Goal: Task Accomplishment & Management: Manage account settings

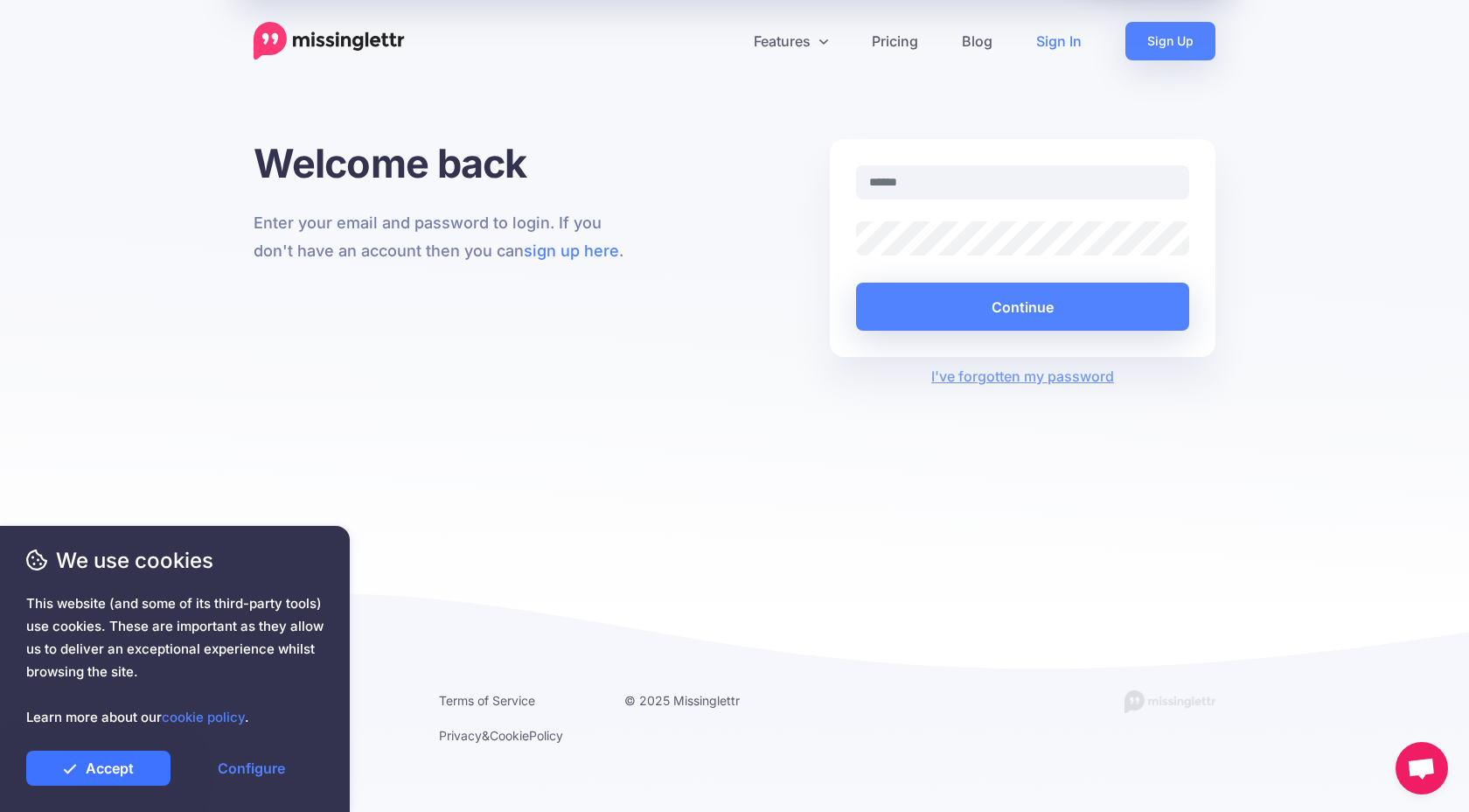
click at [84, 774] on link "Accept" at bounding box center [98, 768] width 144 height 35
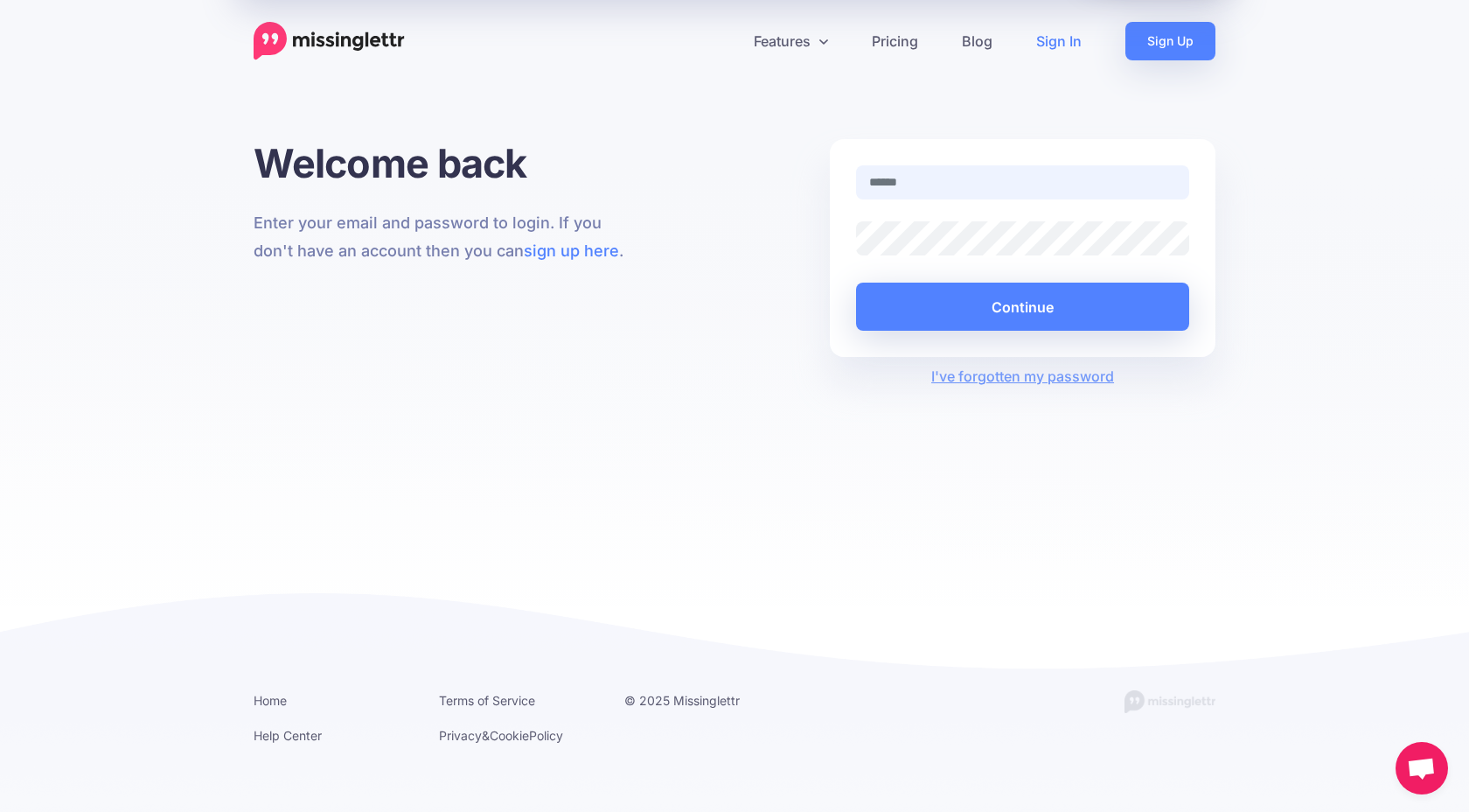
click at [981, 198] on input "text" at bounding box center [1022, 182] width 333 height 34
type input "**********"
click at [972, 319] on button "Continue" at bounding box center [1022, 306] width 333 height 48
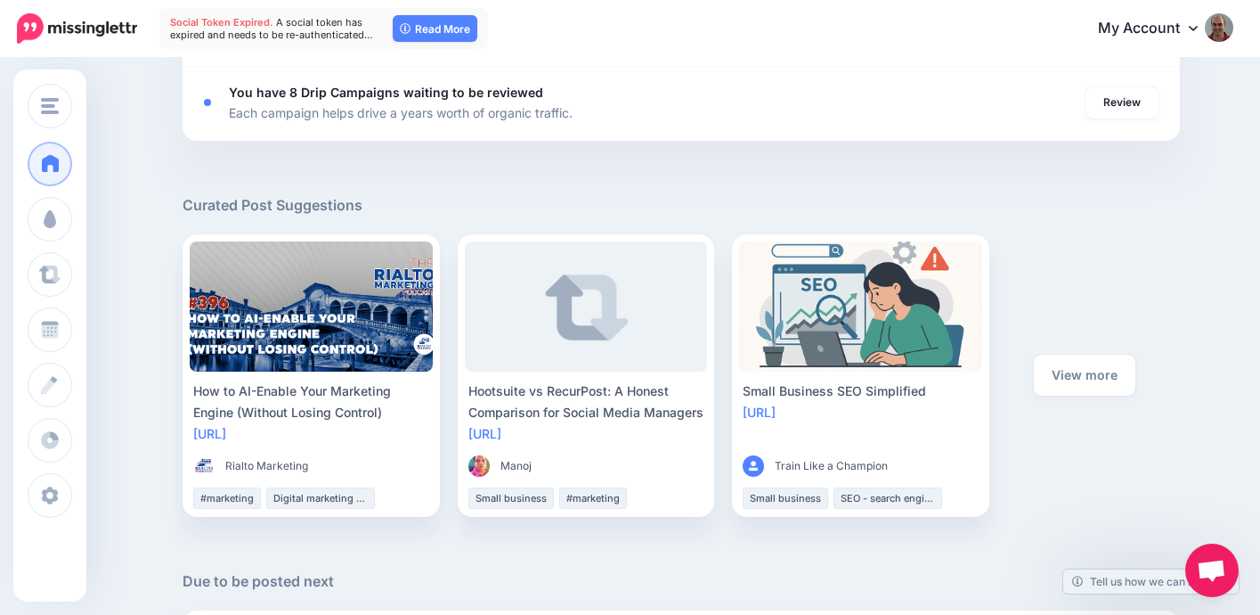
scroll to position [875, 0]
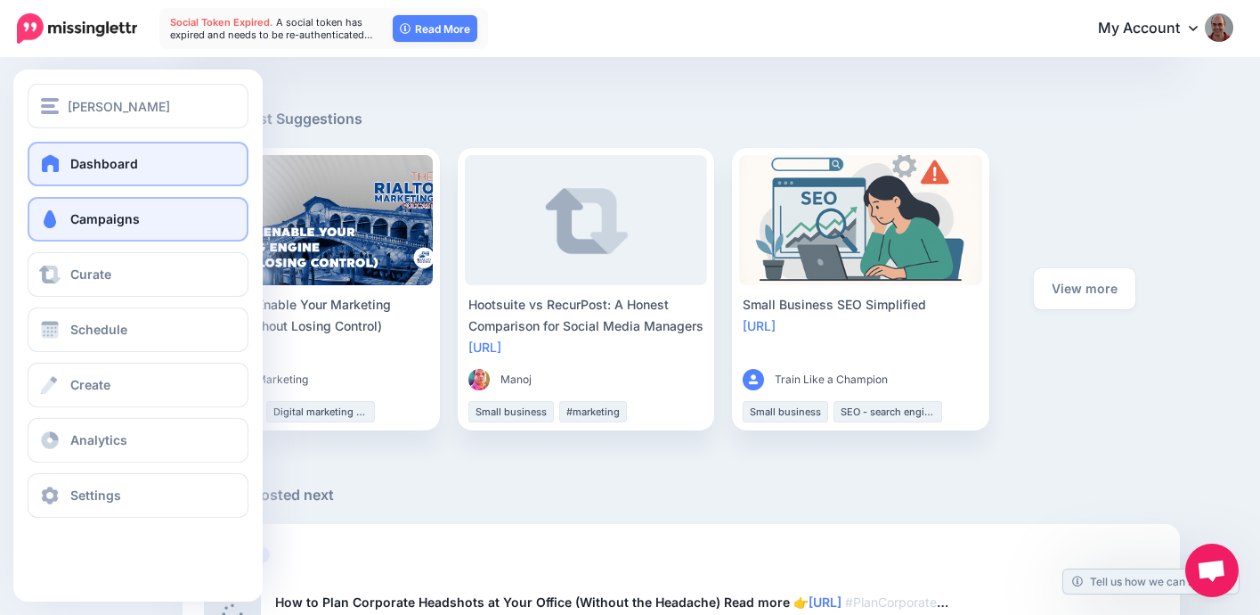
click at [78, 224] on span "Campaigns" at bounding box center [104, 218] width 69 height 15
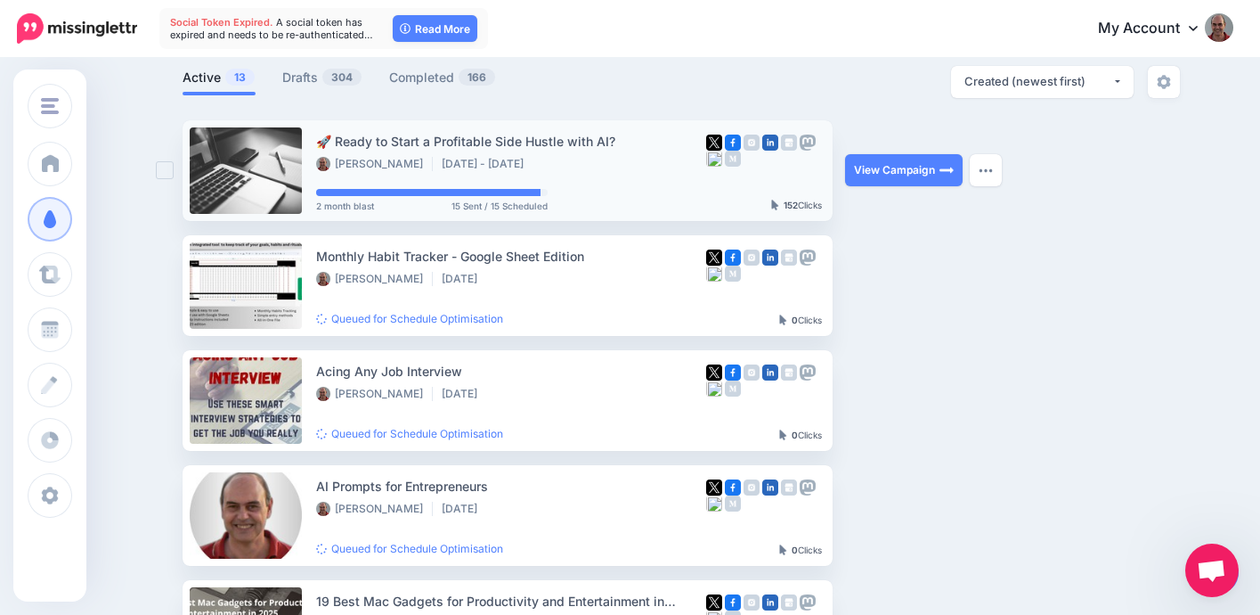
scroll to position [118, 0]
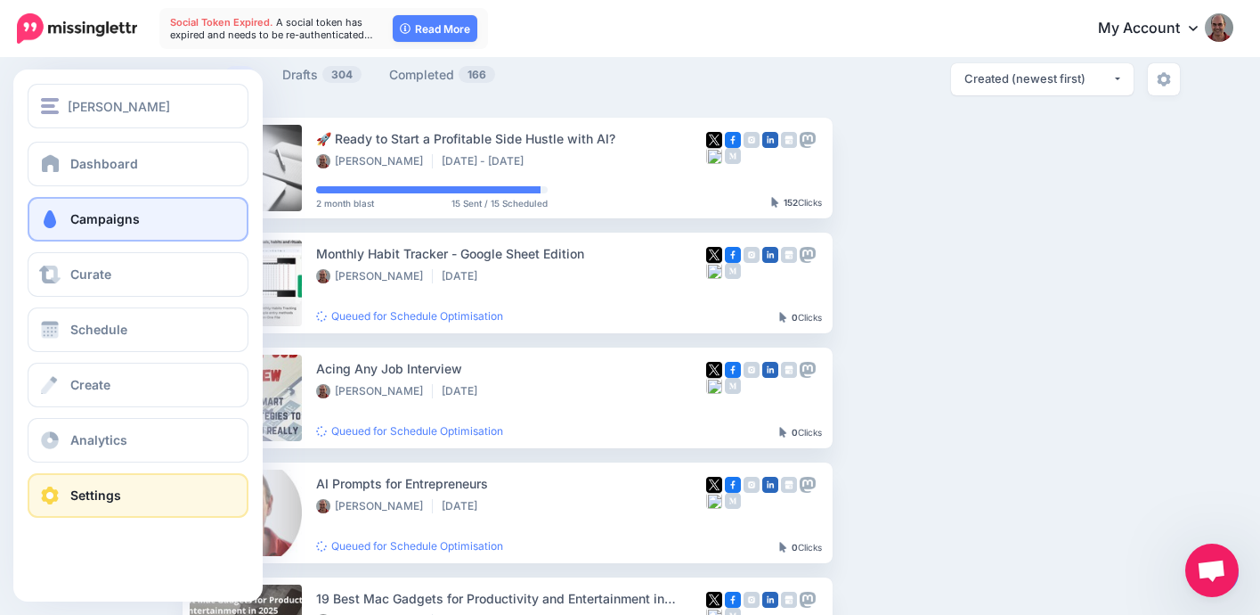
click at [94, 497] on span "Settings" at bounding box center [95, 494] width 51 height 15
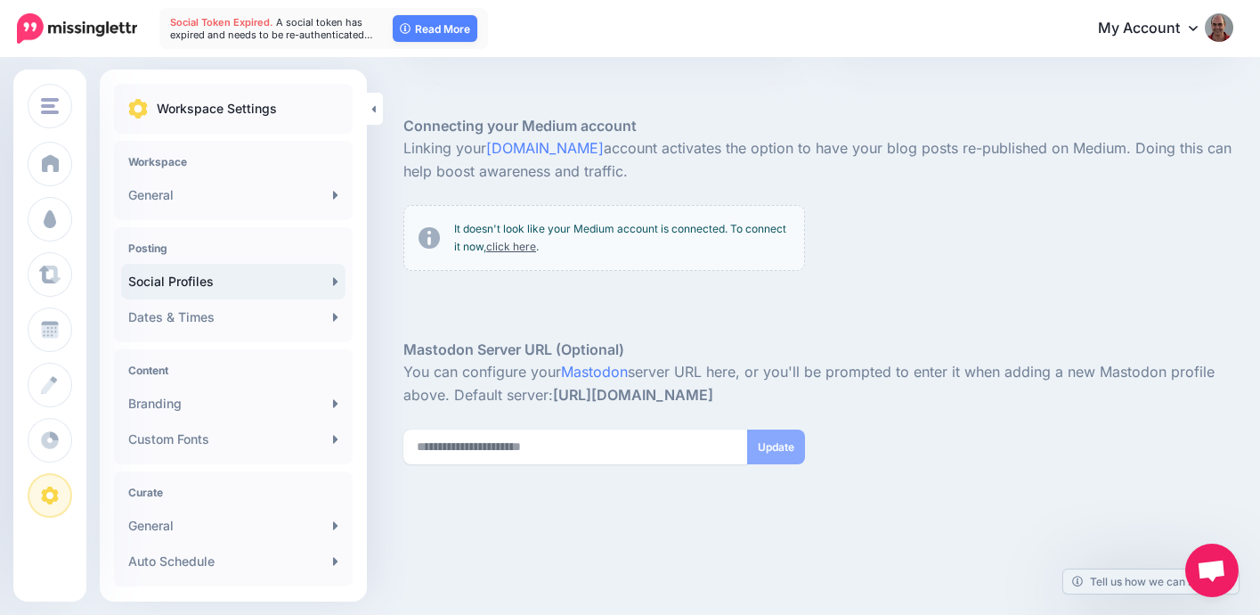
scroll to position [639, 0]
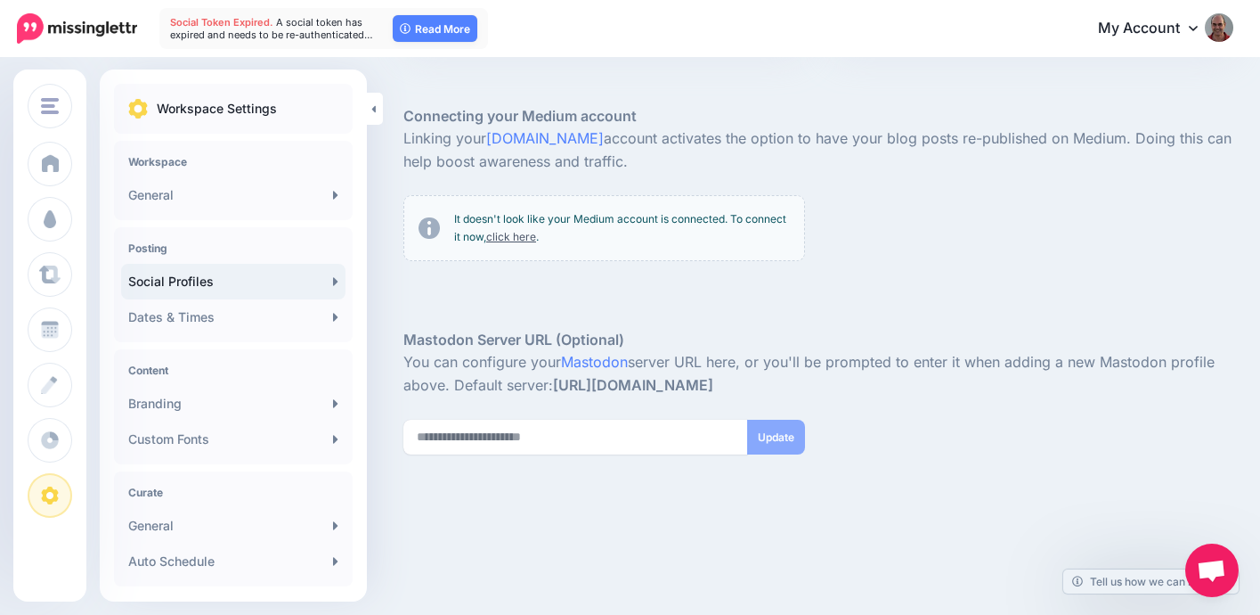
click at [162, 281] on link "Social Profiles" at bounding box center [233, 282] width 224 height 36
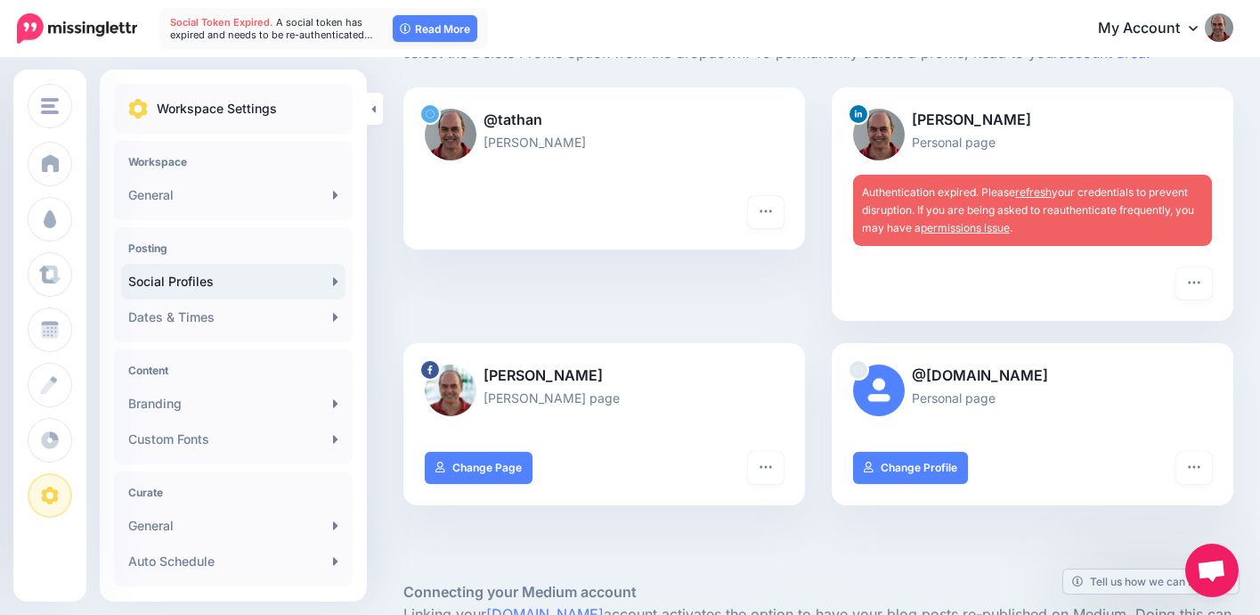
scroll to position [157, 0]
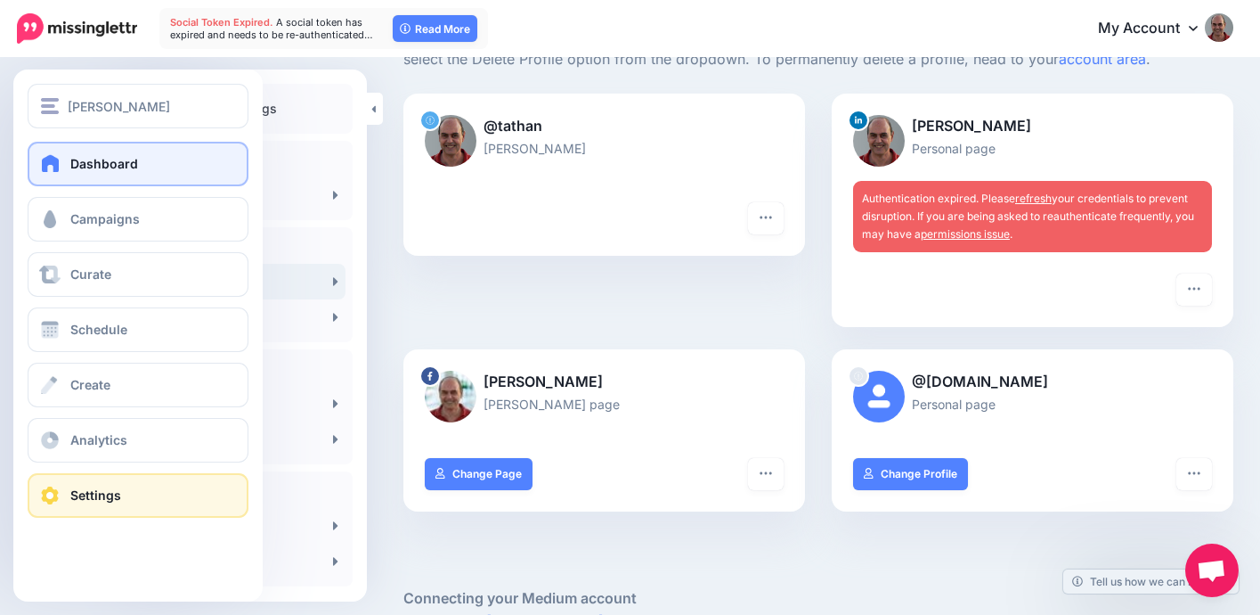
click at [173, 155] on link "Dashboard" at bounding box center [138, 164] width 221 height 45
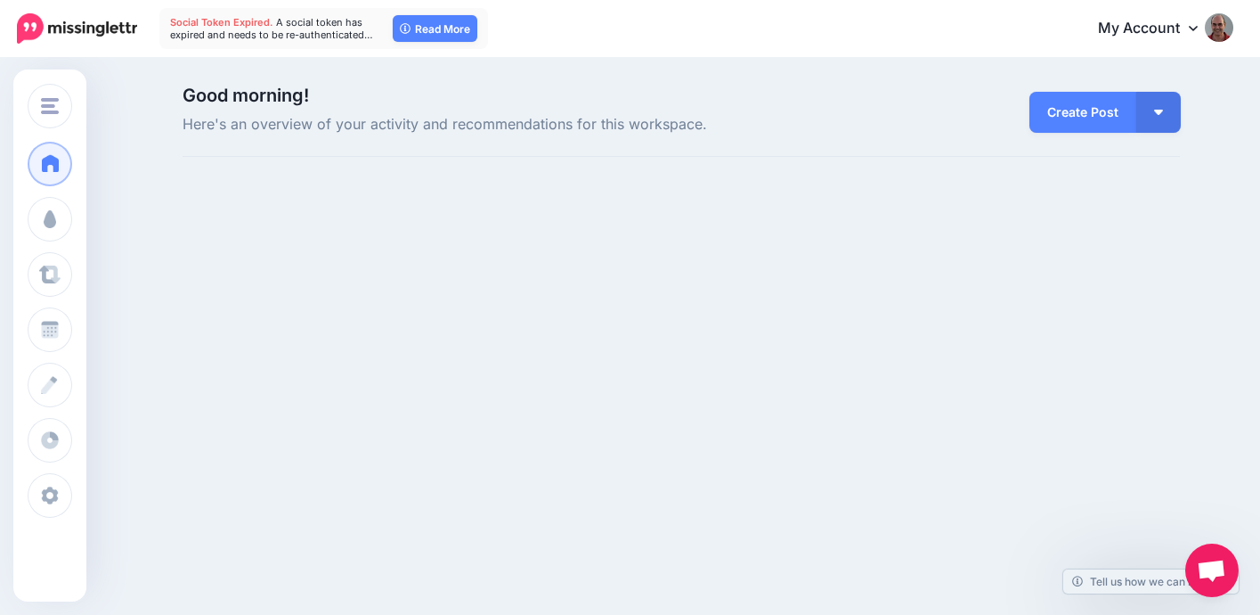
click at [1210, 37] on img at bounding box center [1219, 27] width 29 height 29
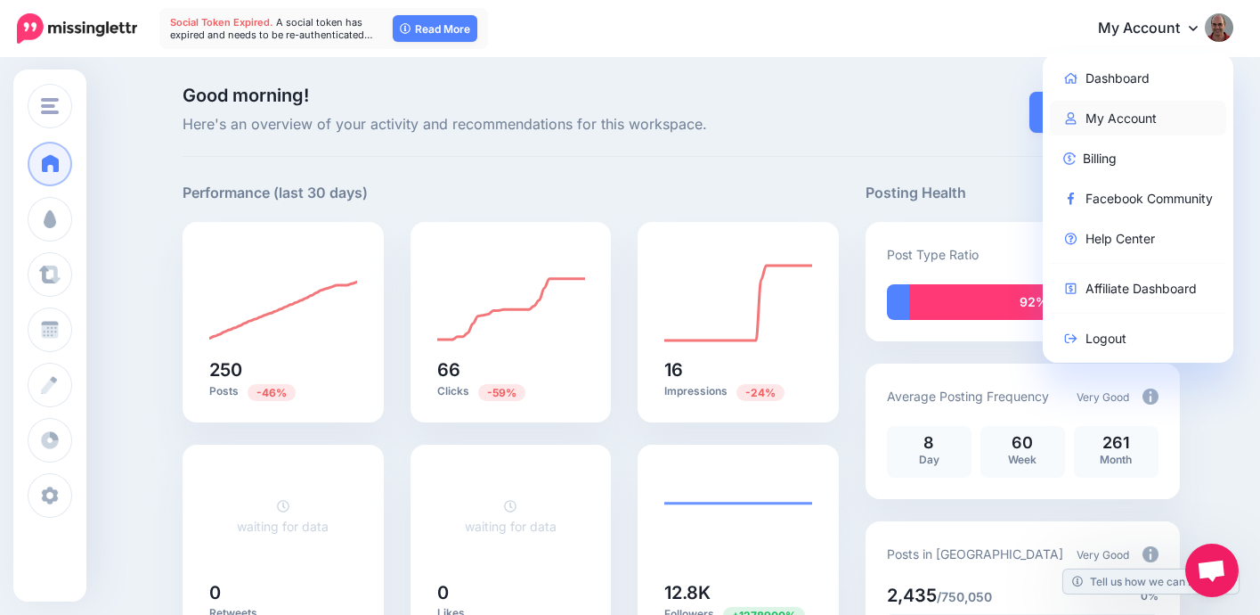
click at [1161, 118] on link "My Account" at bounding box center [1138, 118] width 177 height 35
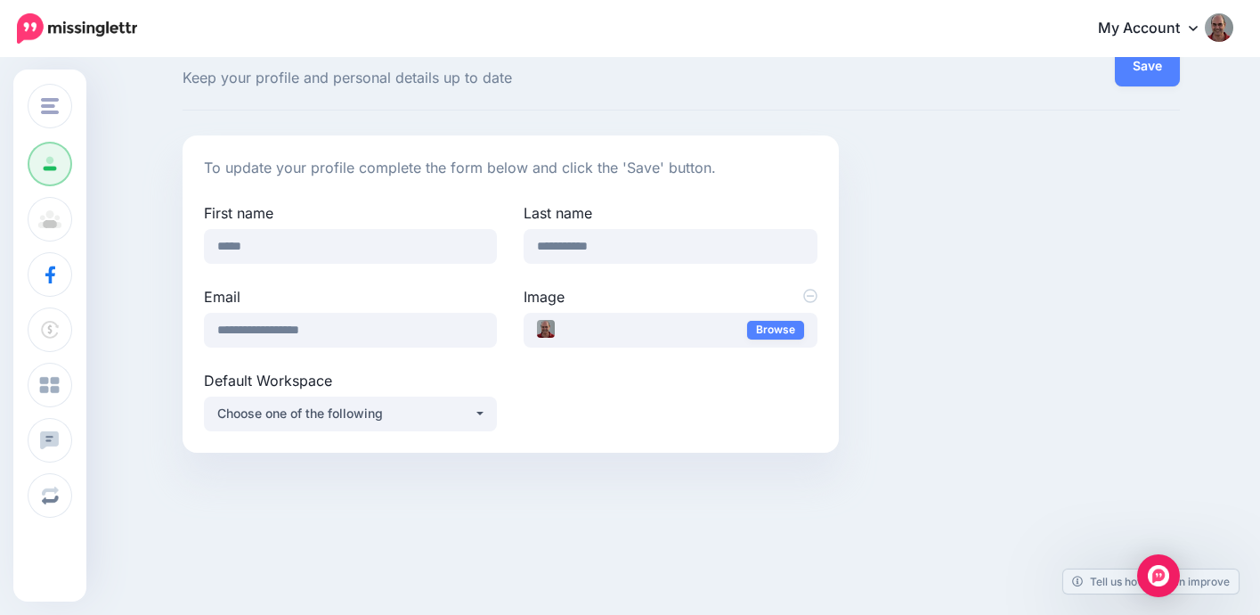
scroll to position [63, 0]
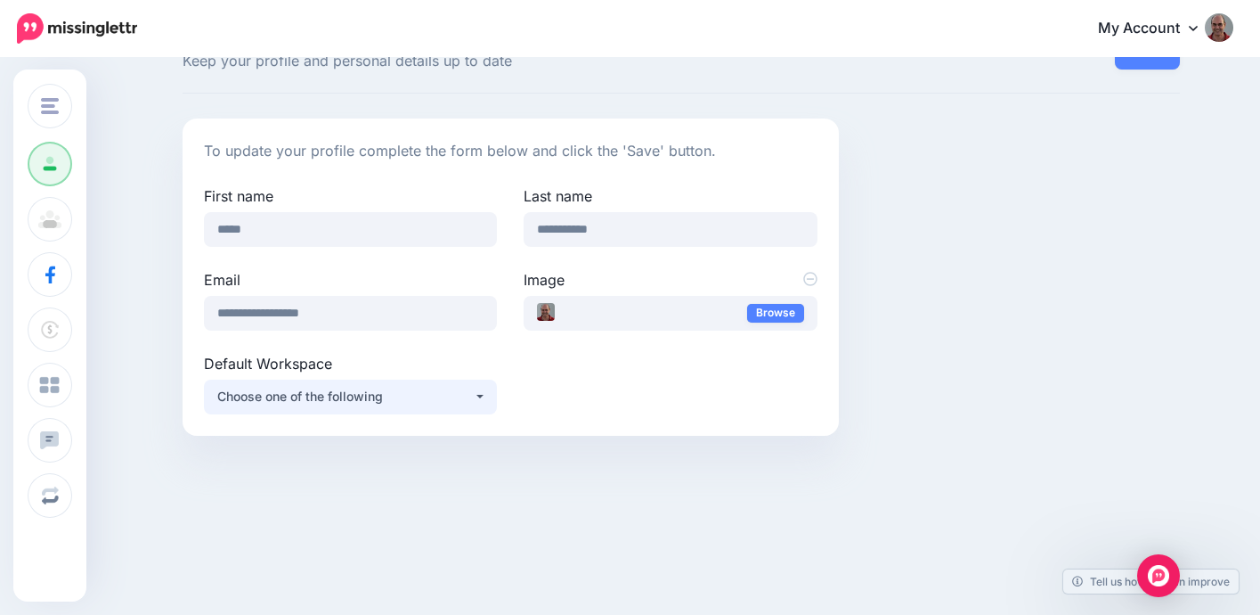
click at [480, 398] on button "Choose one of the following" at bounding box center [350, 396] width 293 height 35
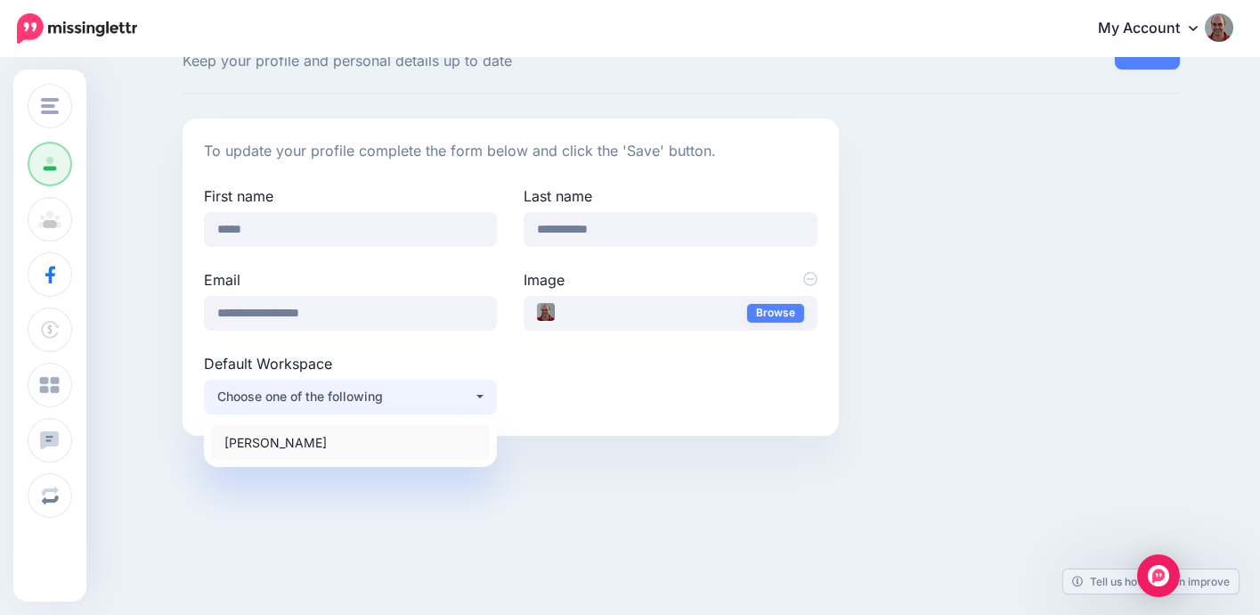
click at [340, 437] on link "[PERSON_NAME]" at bounding box center [350, 442] width 279 height 35
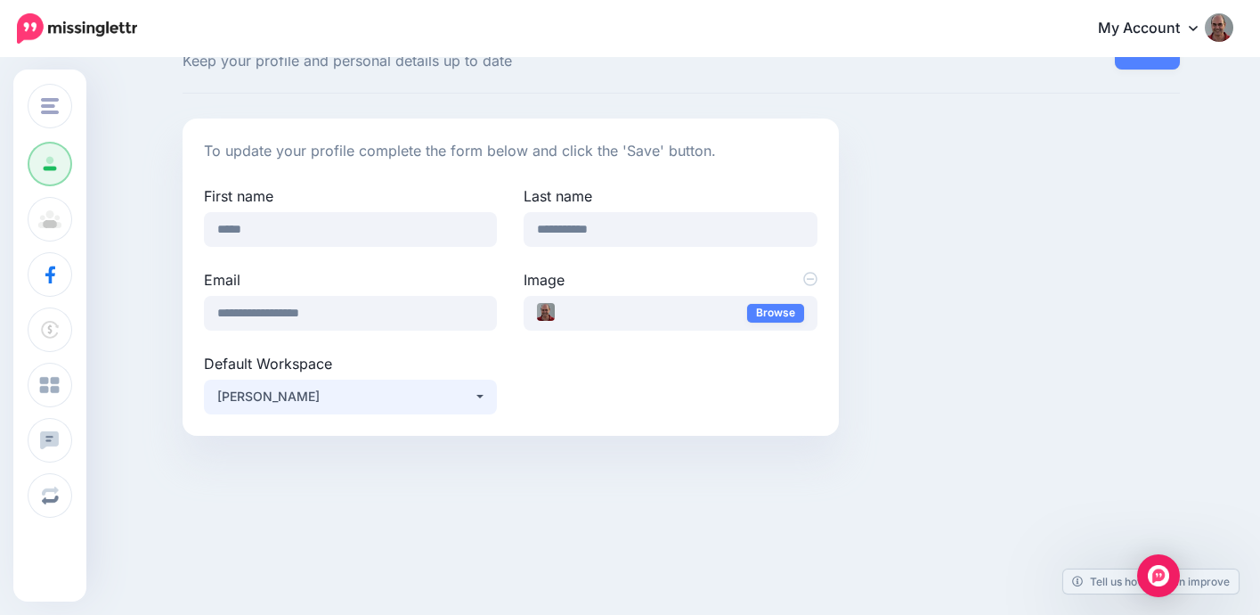
scroll to position [0, 0]
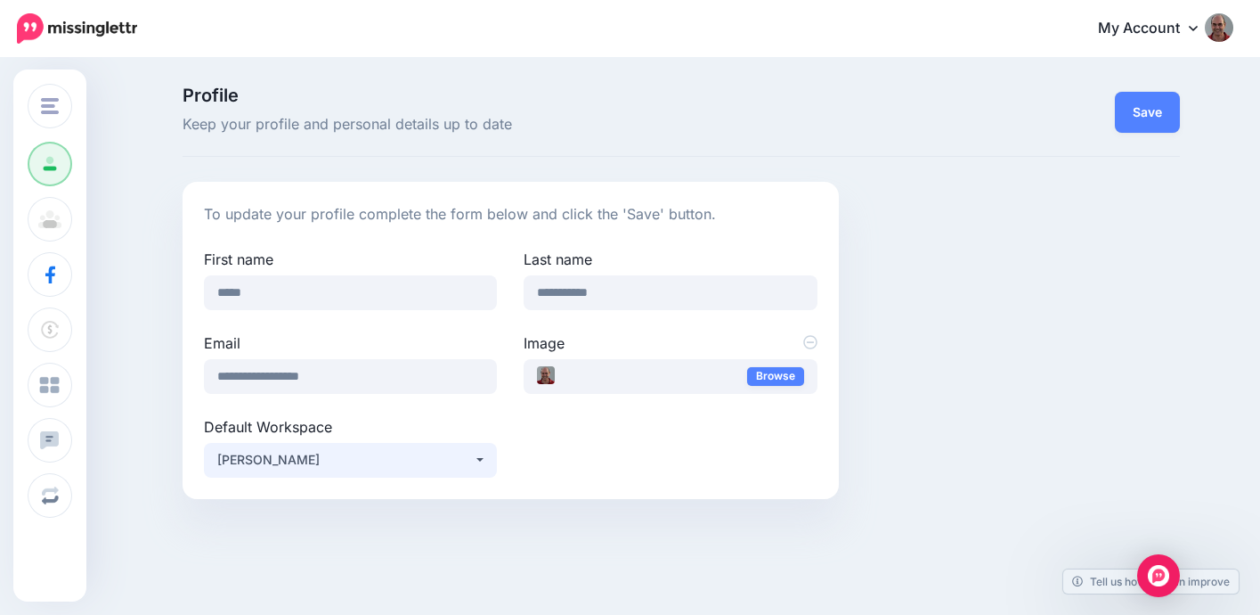
click at [353, 465] on div "[PERSON_NAME]" at bounding box center [345, 459] width 257 height 21
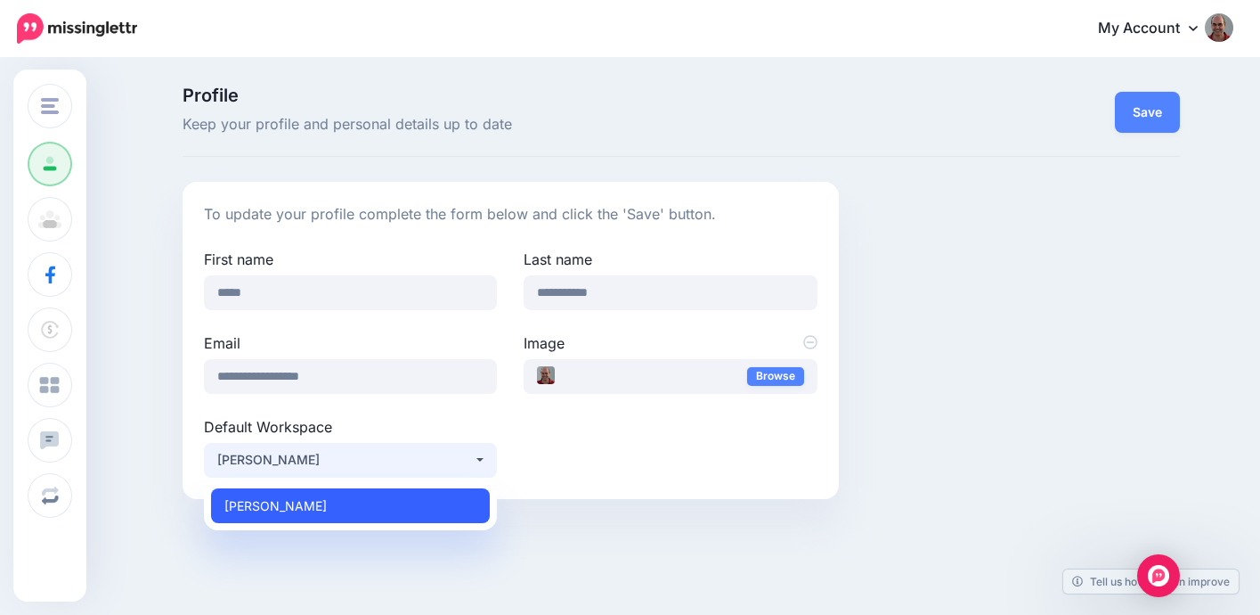
click at [348, 497] on link "[PERSON_NAME]" at bounding box center [350, 505] width 279 height 35
select select "****"
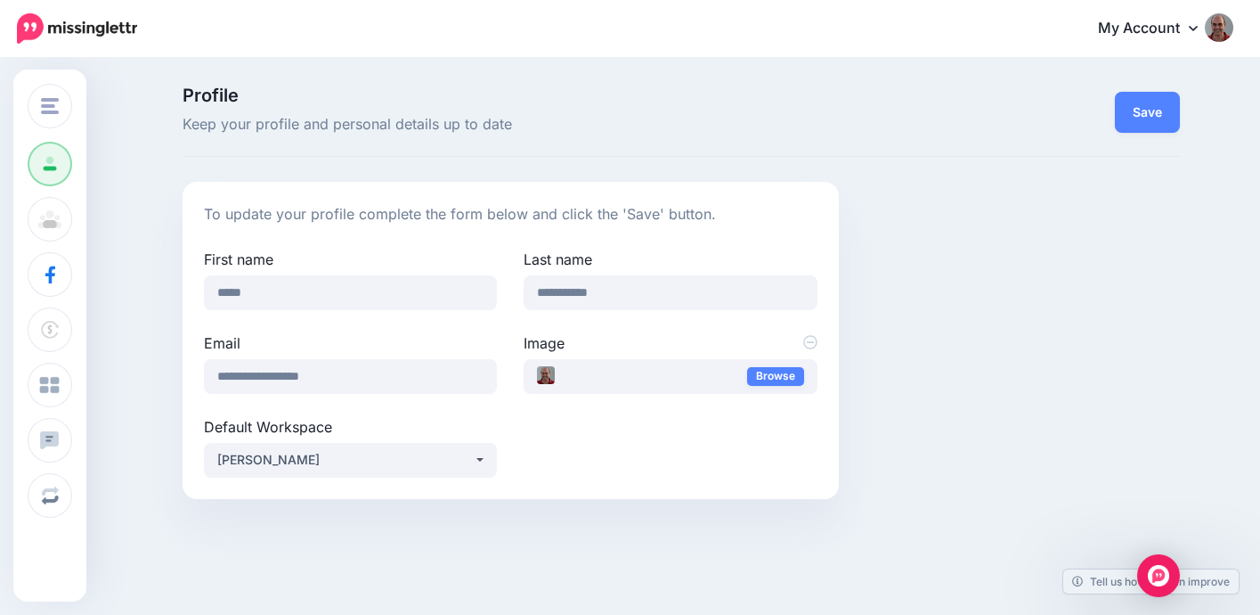
drag, startPoint x: 1139, startPoint y: 114, endPoint x: 1063, endPoint y: 131, distance: 78.4
click at [1129, 116] on button "Save" at bounding box center [1147, 112] width 65 height 41
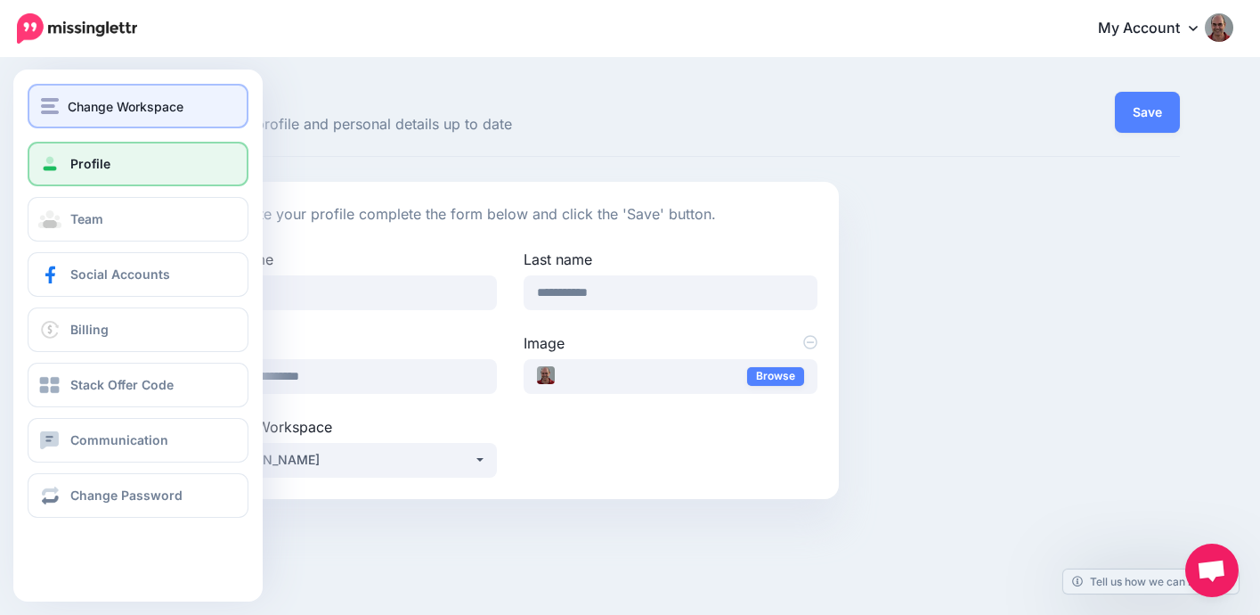
click at [47, 99] on img "button" at bounding box center [50, 106] width 18 height 16
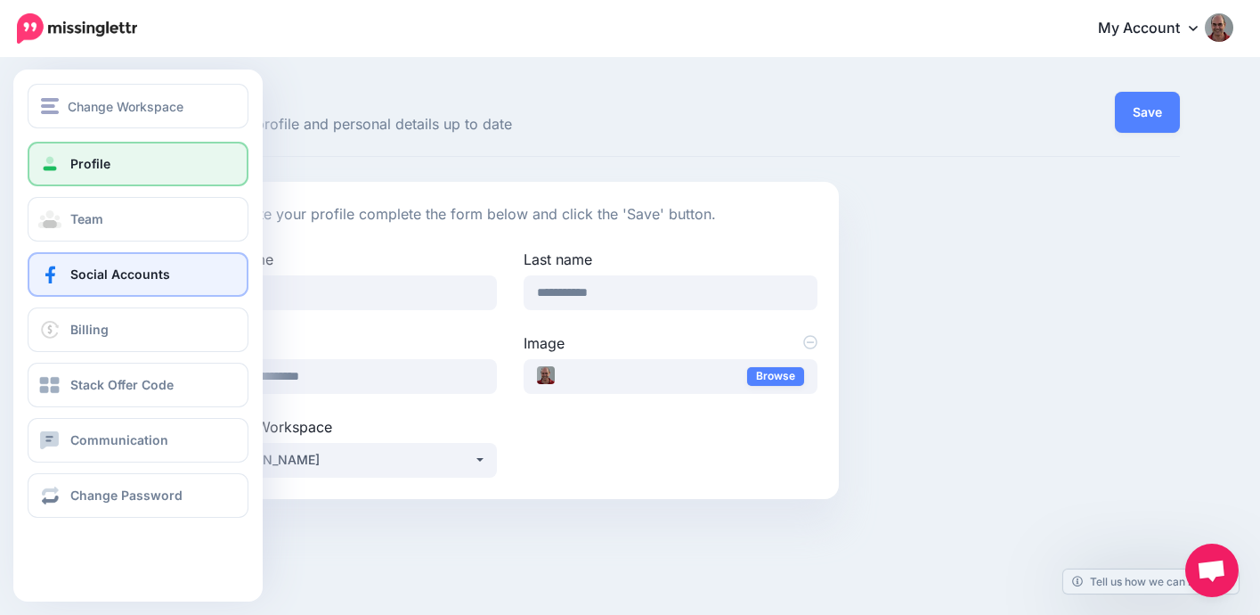
click at [79, 279] on span "Social Accounts" at bounding box center [120, 273] width 100 height 15
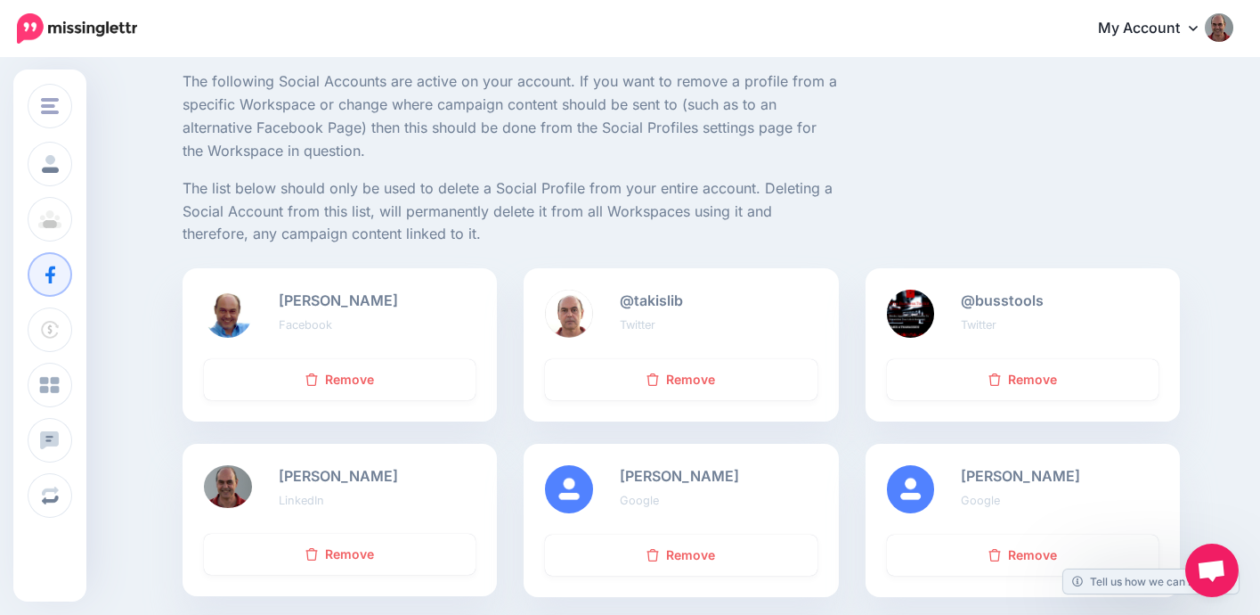
scroll to position [118, 0]
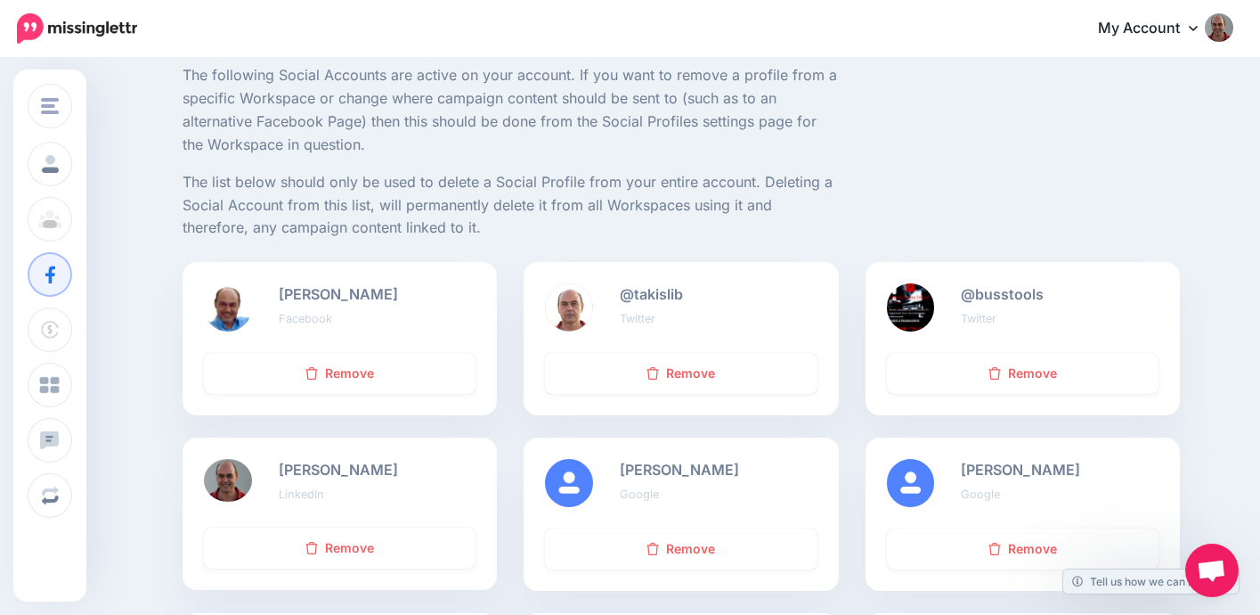
click at [340, 306] on div "[PERSON_NAME] Facebook" at bounding box center [377, 307] width 224 height 48
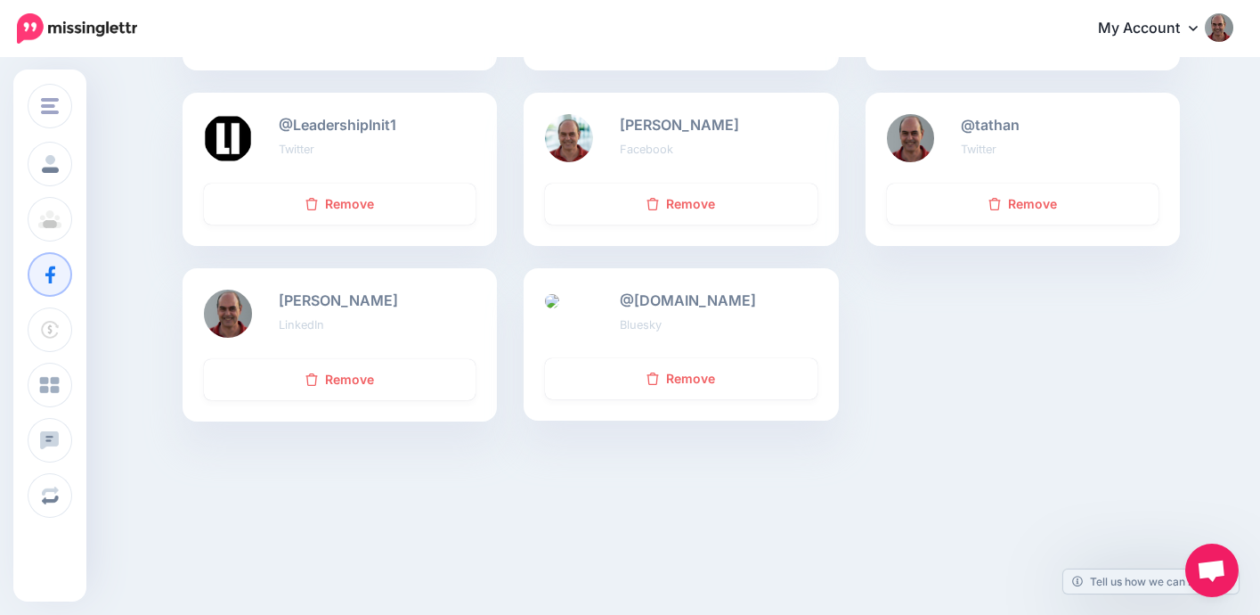
scroll to position [814, 0]
click at [235, 318] on img at bounding box center [228, 313] width 48 height 48
click at [311, 306] on b "[PERSON_NAME]" at bounding box center [338, 299] width 119 height 18
click at [312, 298] on b "[PERSON_NAME]" at bounding box center [338, 299] width 119 height 18
drag, startPoint x: 372, startPoint y: 352, endPoint x: 395, endPoint y: 333, distance: 29.1
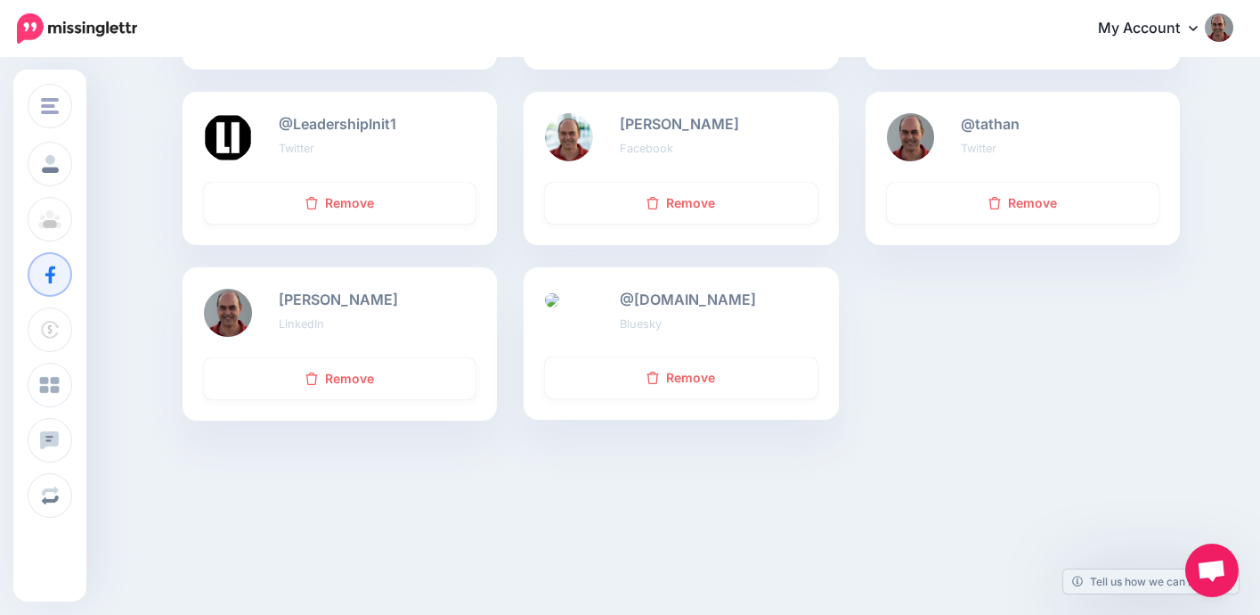
click at [395, 333] on div "Takis Athanassiou LinkedIn" at bounding box center [340, 312] width 314 height 91
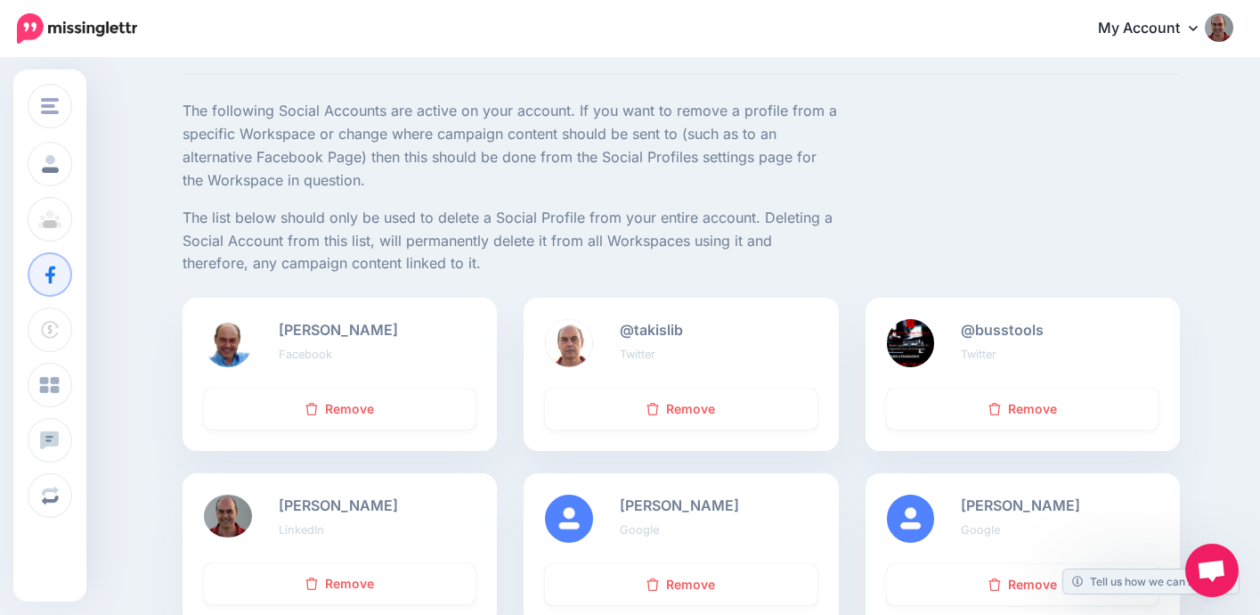
scroll to position [83, 0]
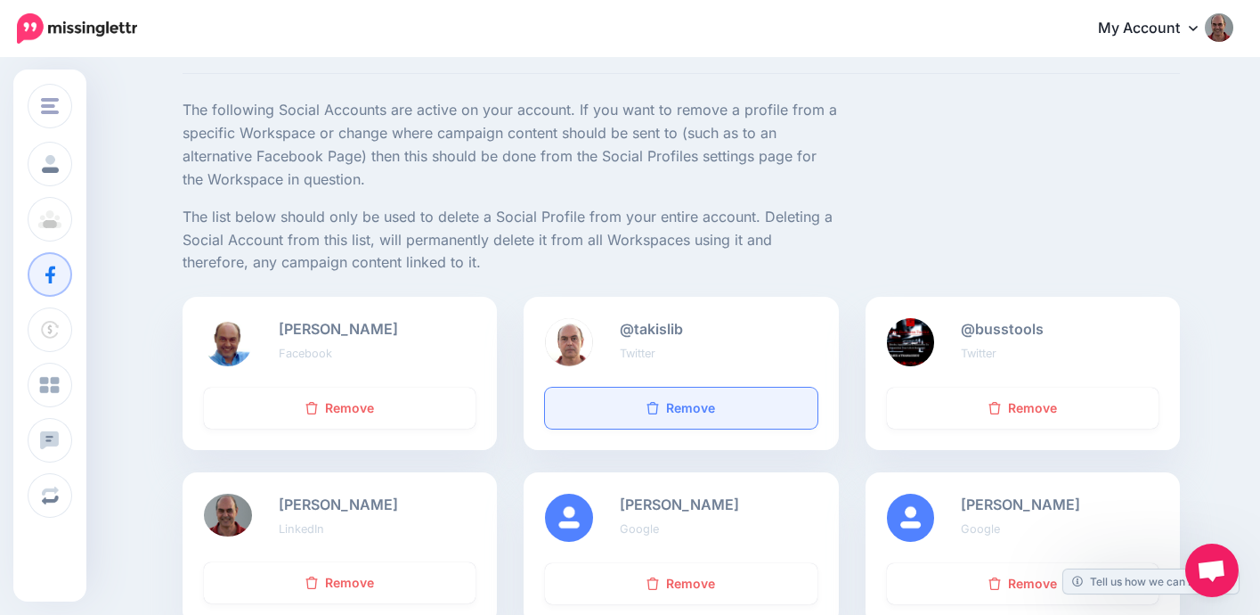
click at [690, 409] on link "Remove" at bounding box center [681, 407] width 272 height 41
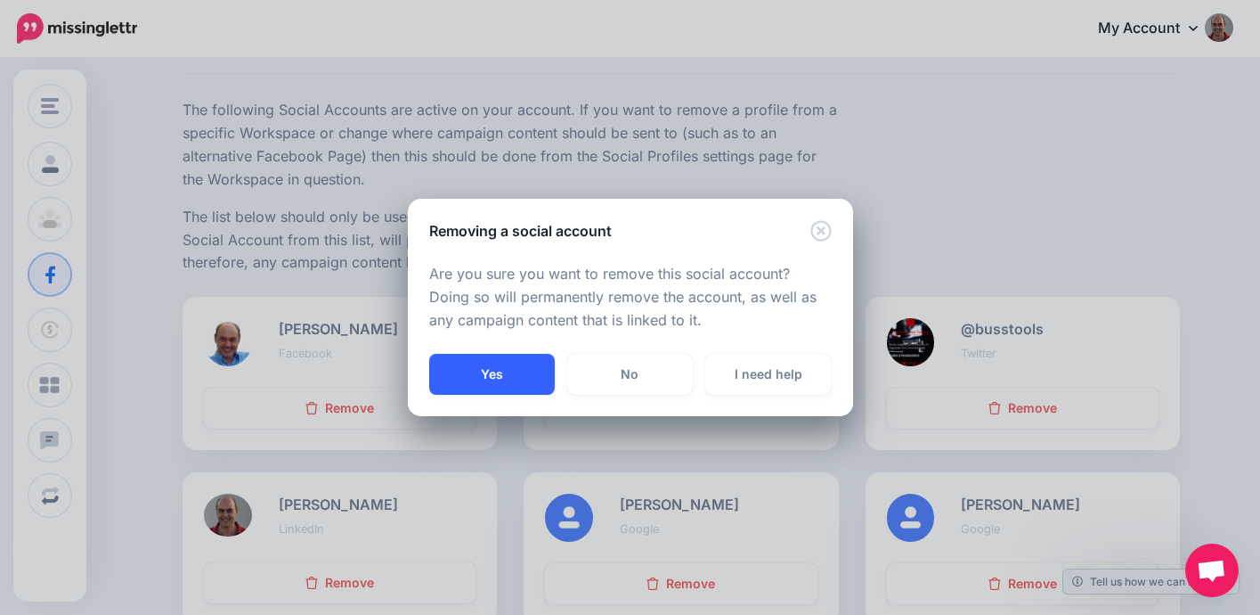
click at [534, 383] on button "Yes" at bounding box center [492, 374] width 126 height 41
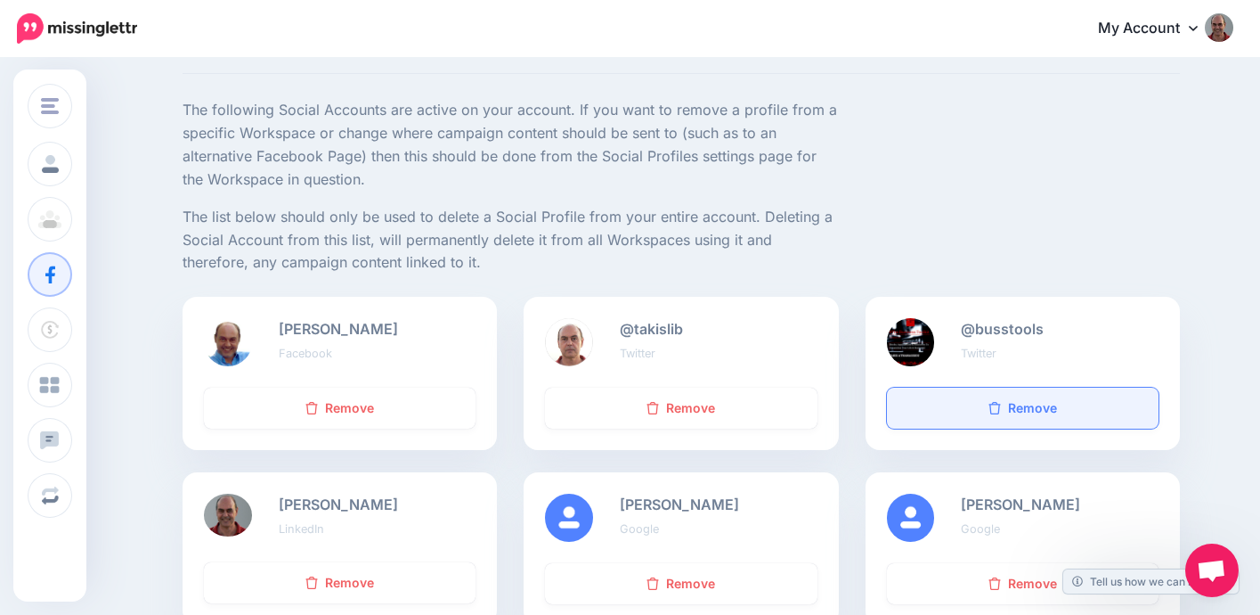
click at [1022, 417] on link "Remove" at bounding box center [1023, 407] width 272 height 41
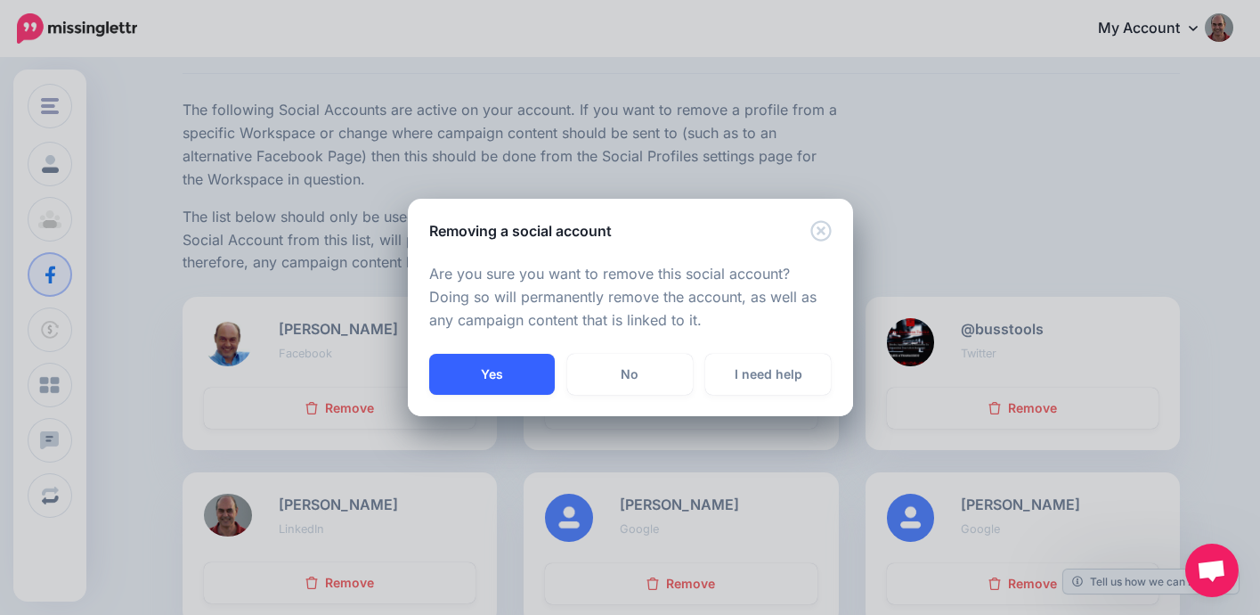
click at [517, 379] on button "Yes" at bounding box center [492, 374] width 126 height 41
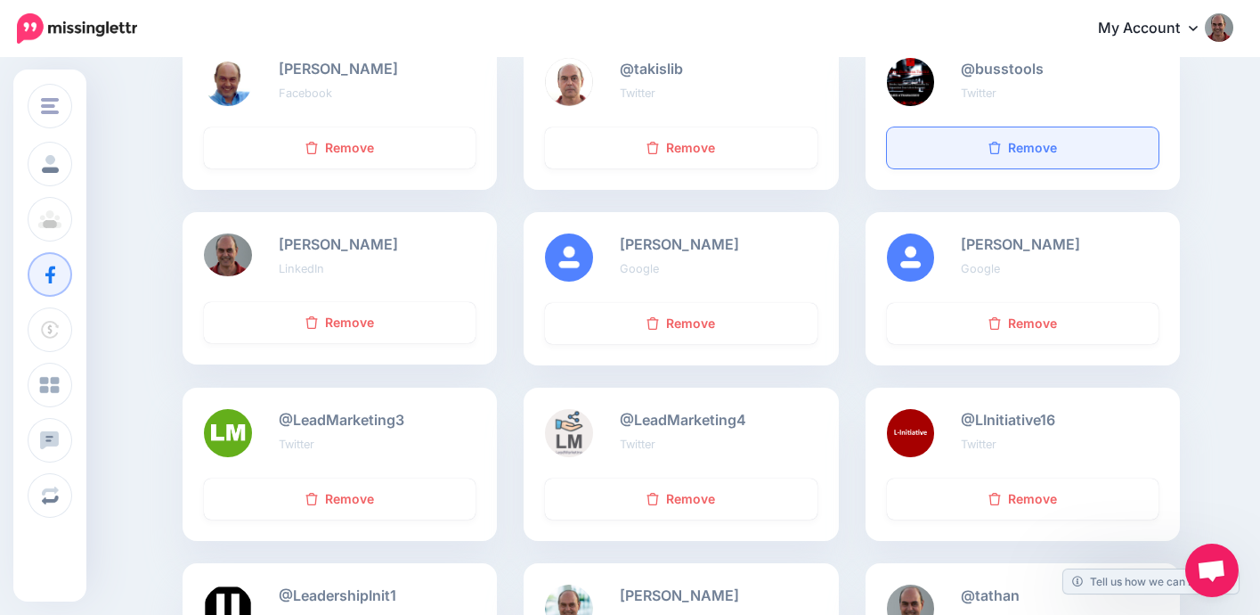
scroll to position [348, 0]
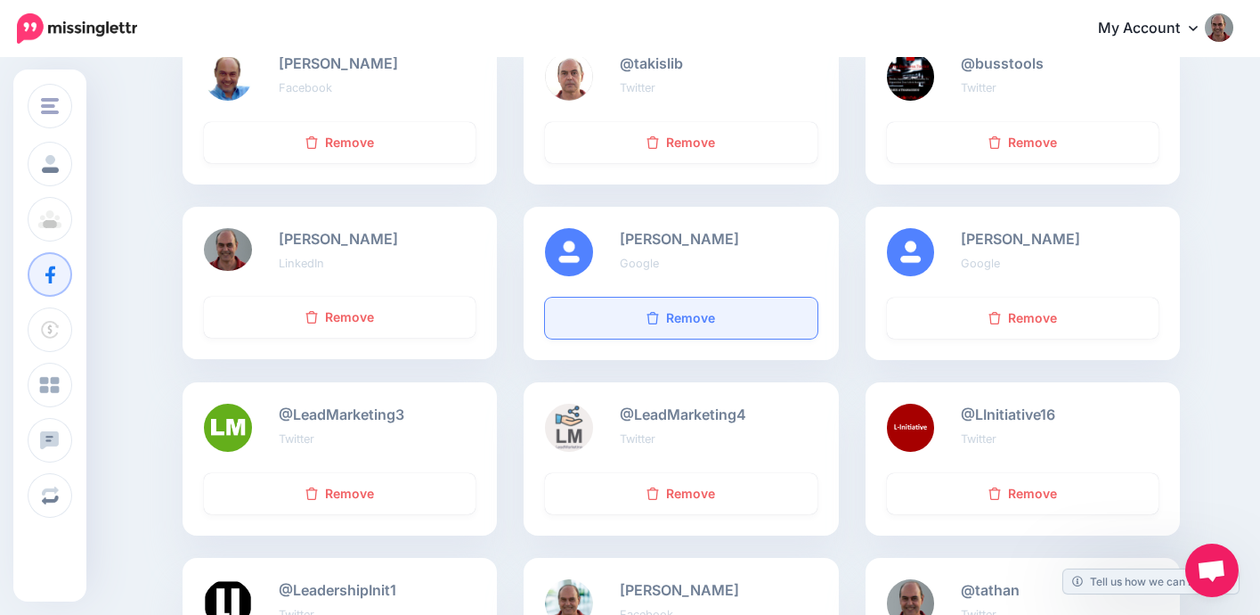
click at [732, 327] on link "Remove" at bounding box center [681, 317] width 272 height 41
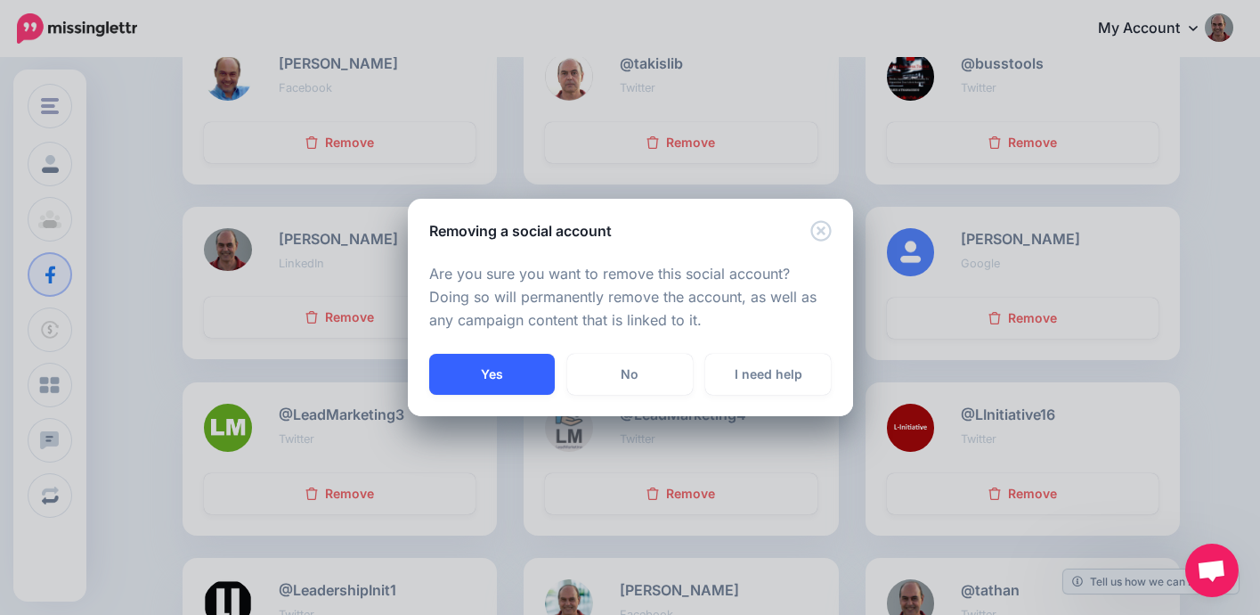
click at [495, 377] on button "Yes" at bounding box center [492, 374] width 126 height 41
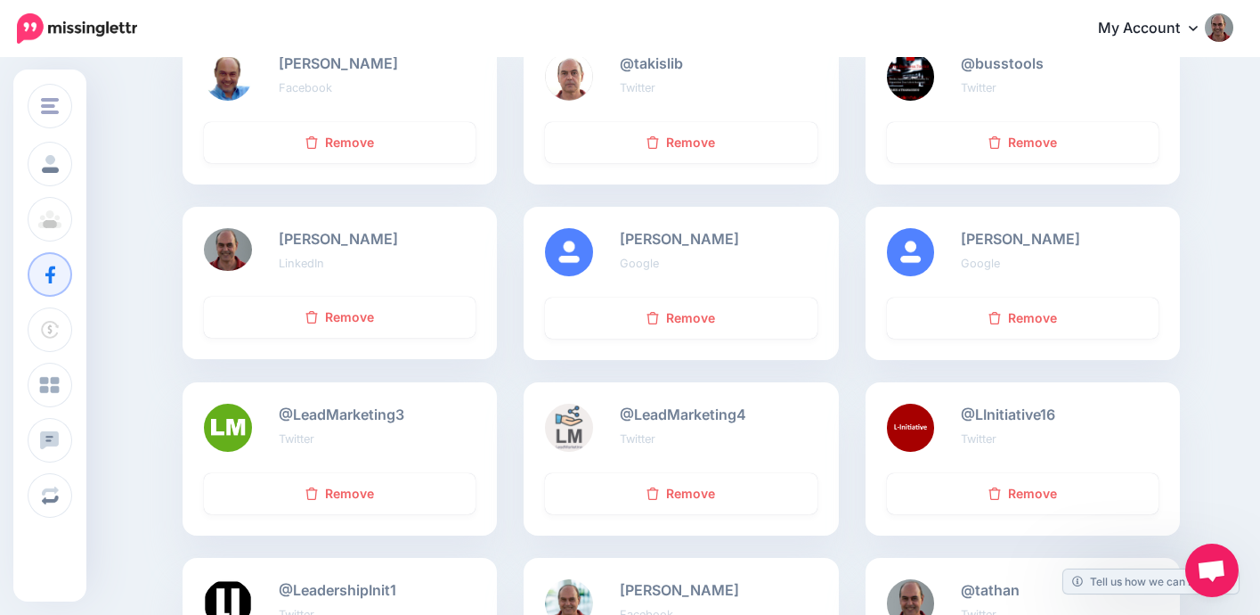
scroll to position [390, 0]
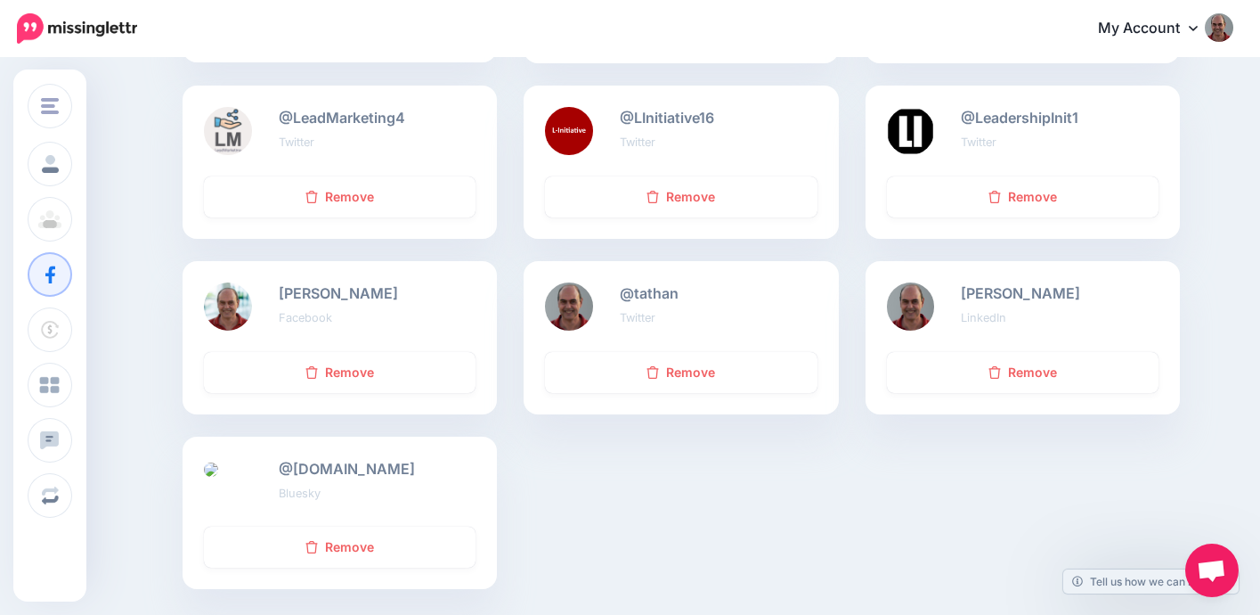
scroll to position [630, 0]
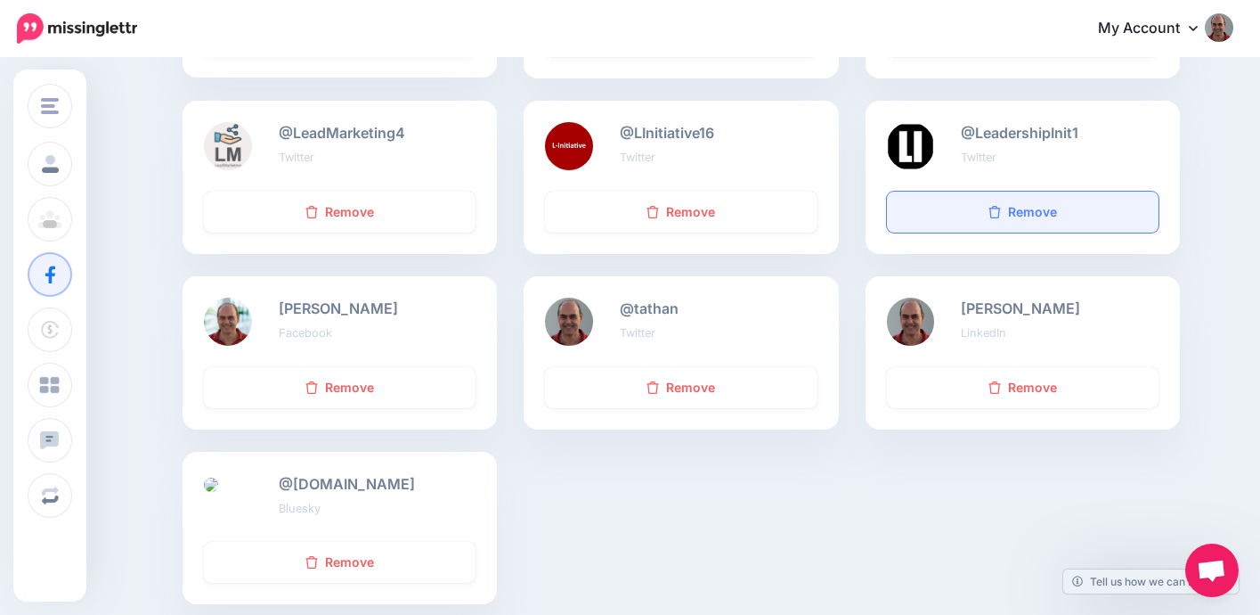
click at [1035, 220] on link "Remove" at bounding box center [1023, 212] width 272 height 41
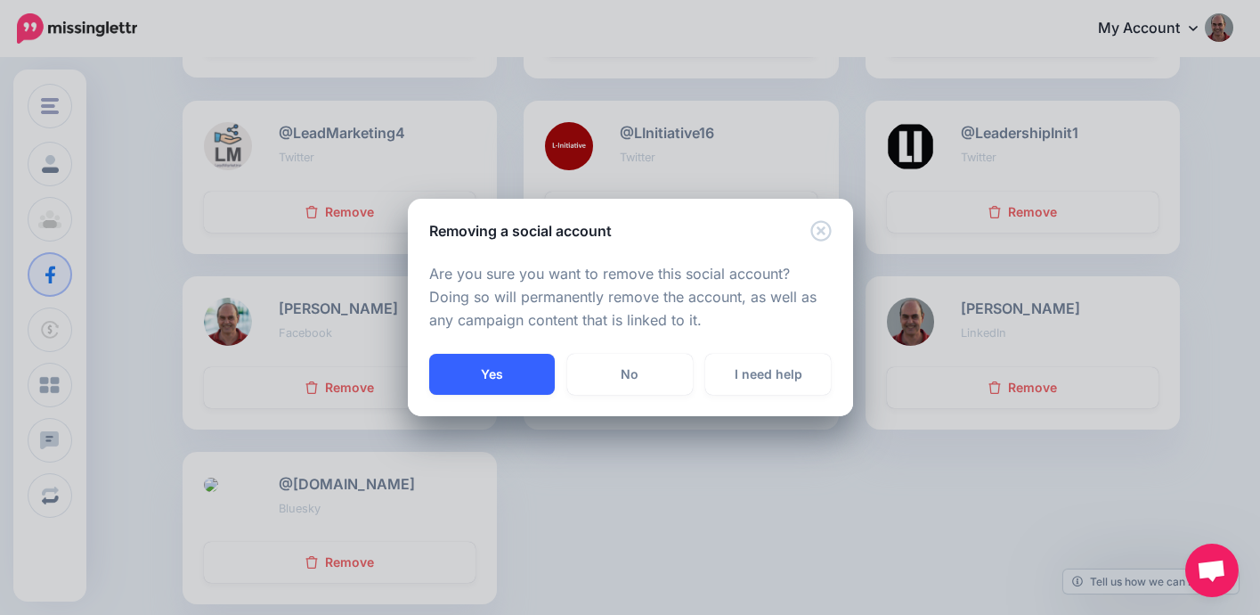
click at [526, 373] on button "Yes" at bounding box center [492, 374] width 126 height 41
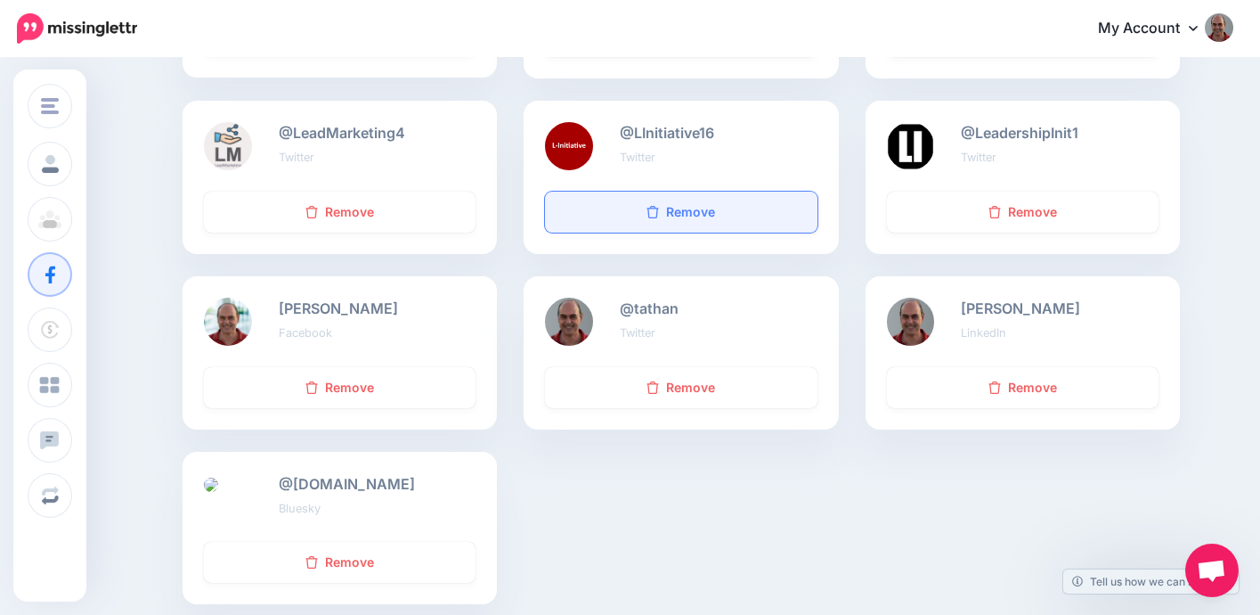
click at [705, 220] on link "Remove" at bounding box center [681, 212] width 272 height 41
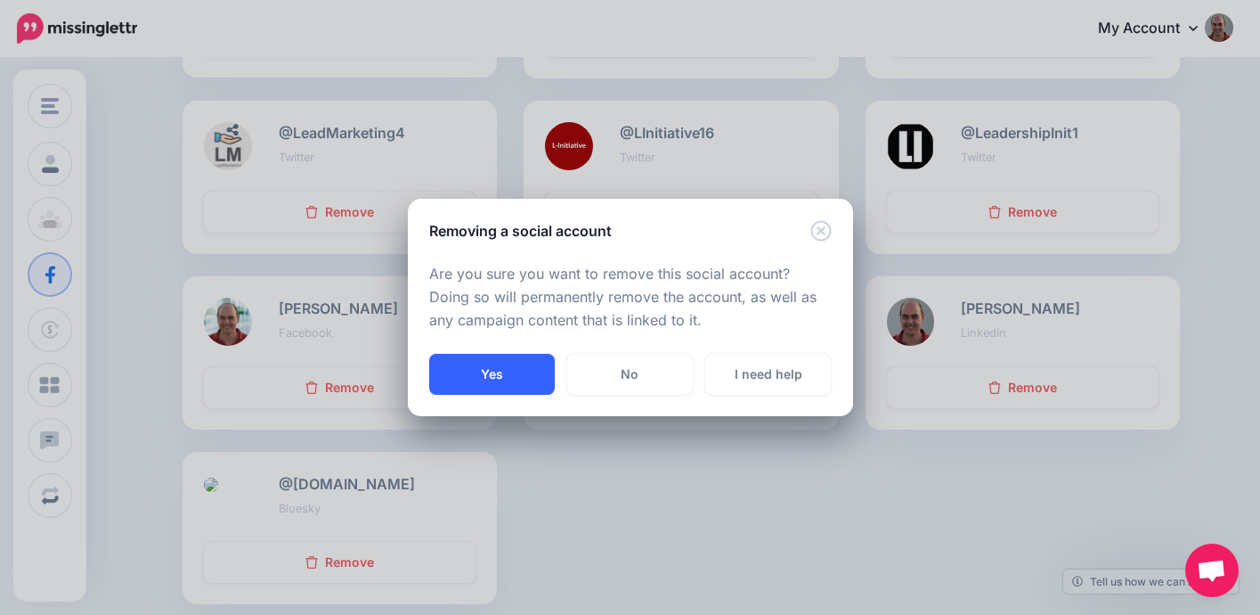
click at [507, 372] on button "Yes" at bounding box center [492, 374] width 126 height 41
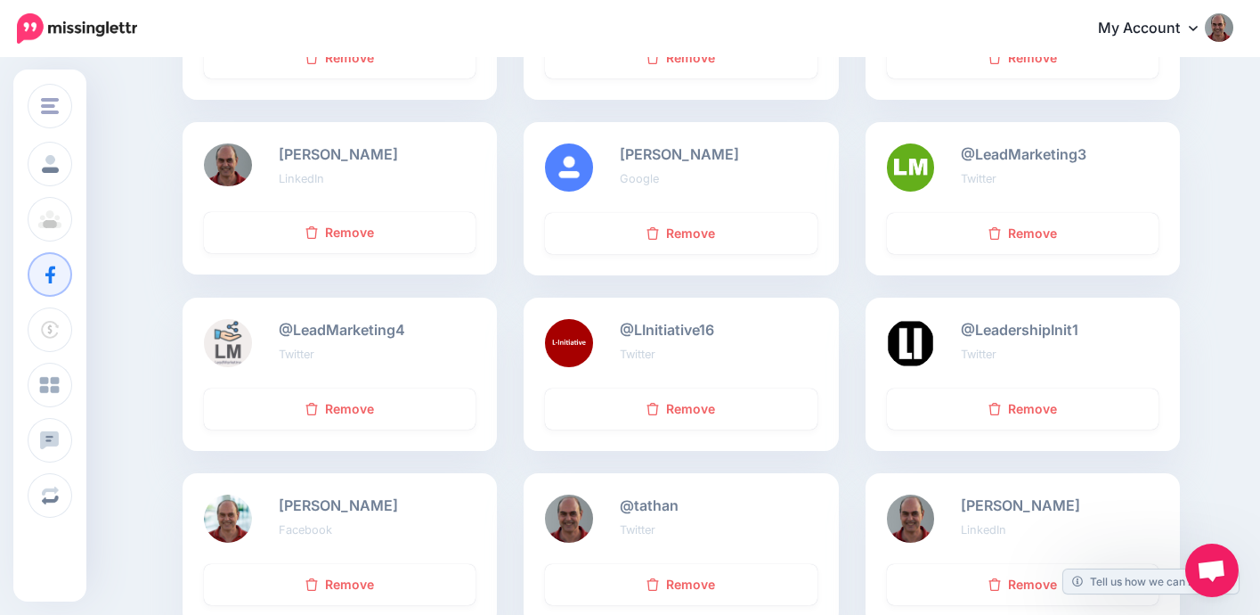
scroll to position [382, 0]
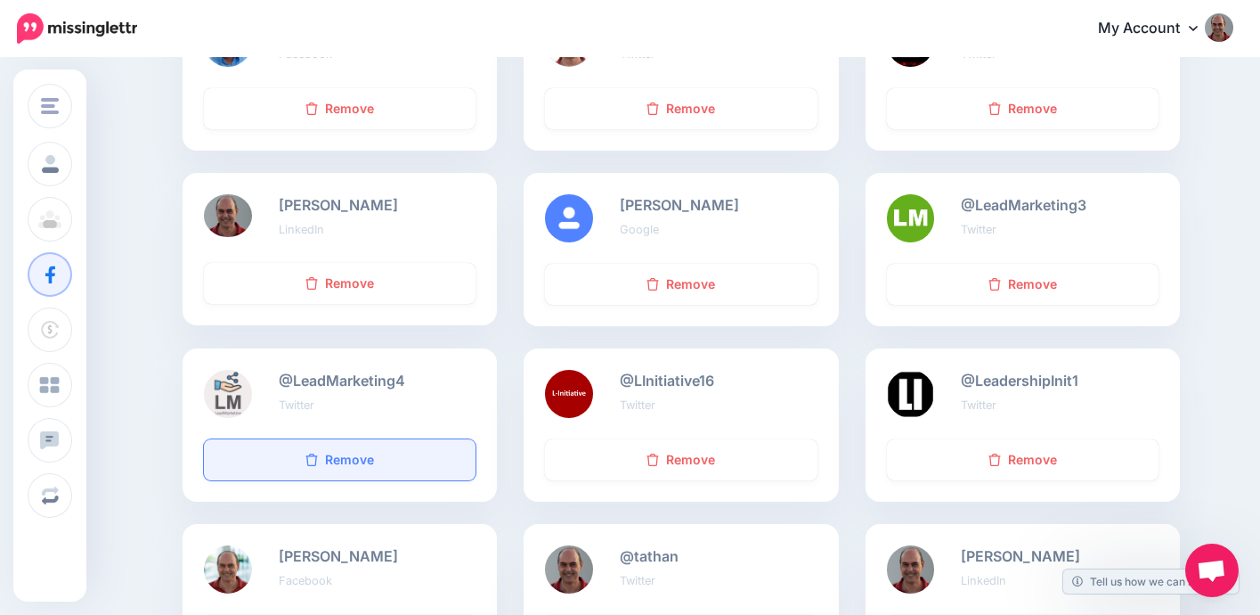
click at [329, 460] on link "Remove" at bounding box center [340, 459] width 272 height 41
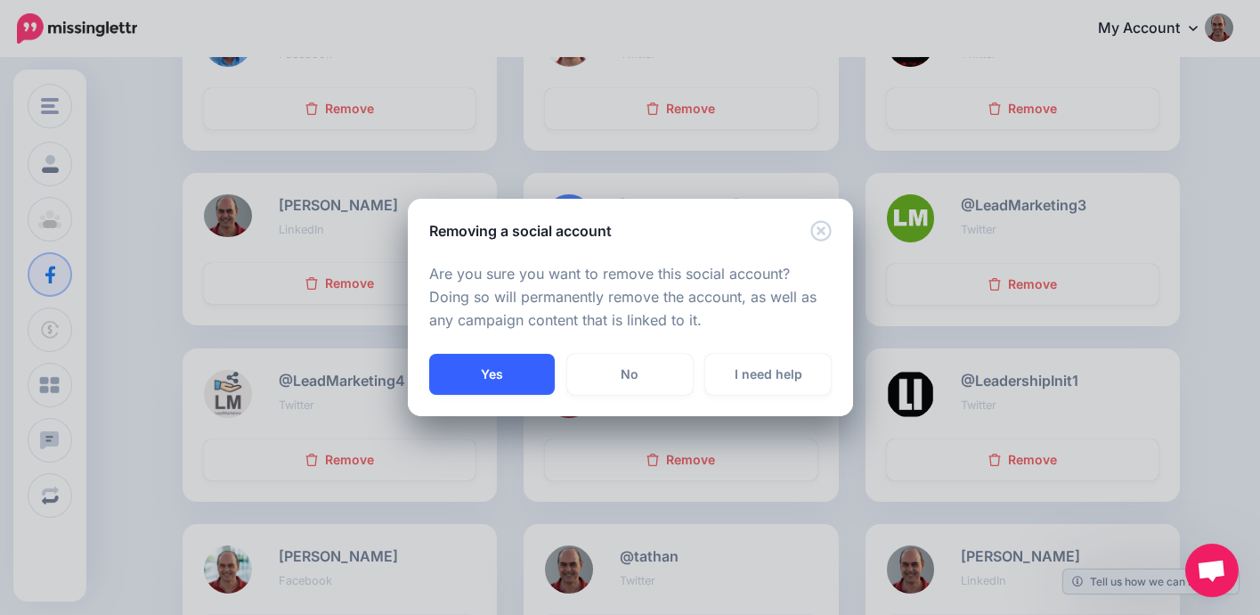
click at [510, 380] on button "Yes" at bounding box center [492, 374] width 126 height 41
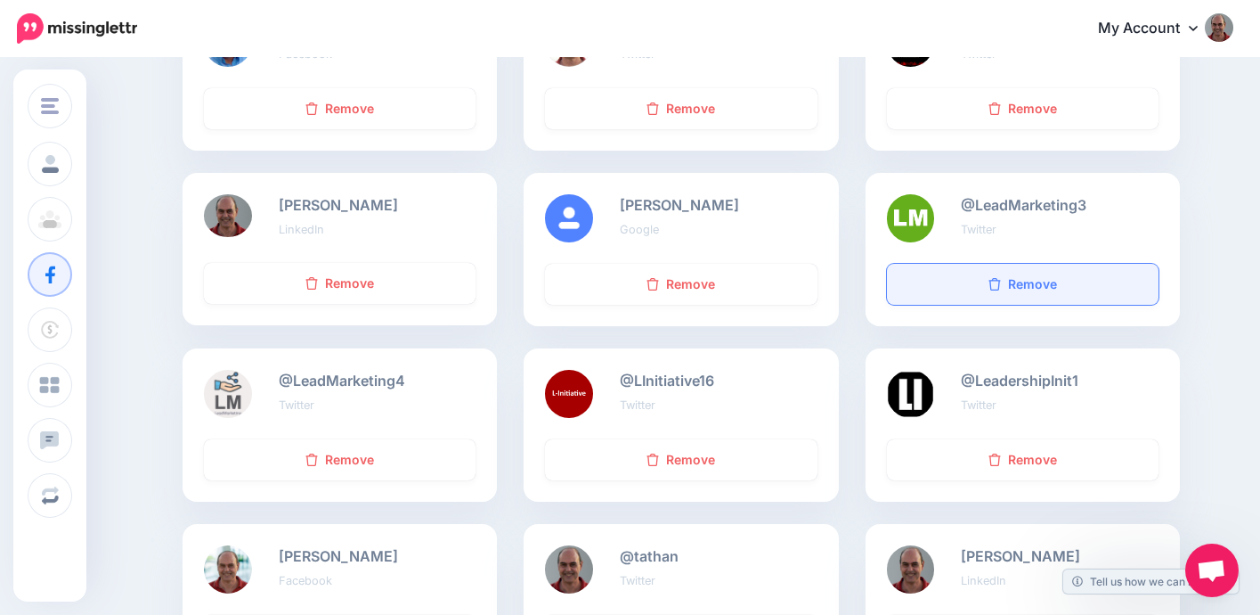
click at [999, 291] on link "Remove" at bounding box center [1023, 284] width 272 height 41
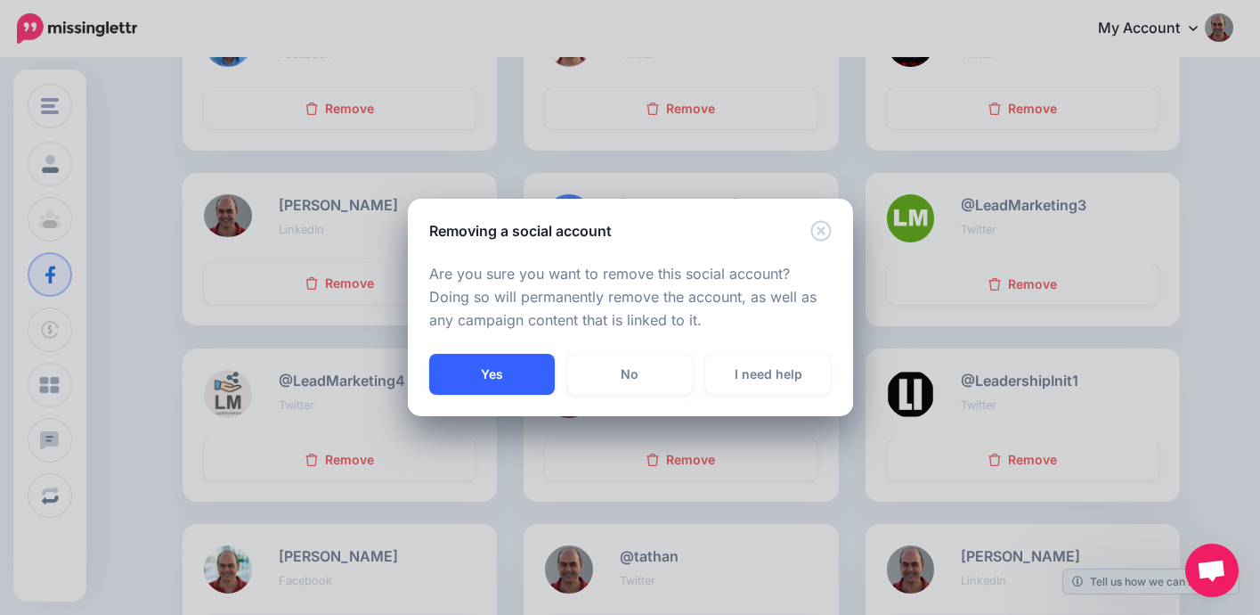
click at [538, 384] on button "Yes" at bounding box center [492, 374] width 126 height 41
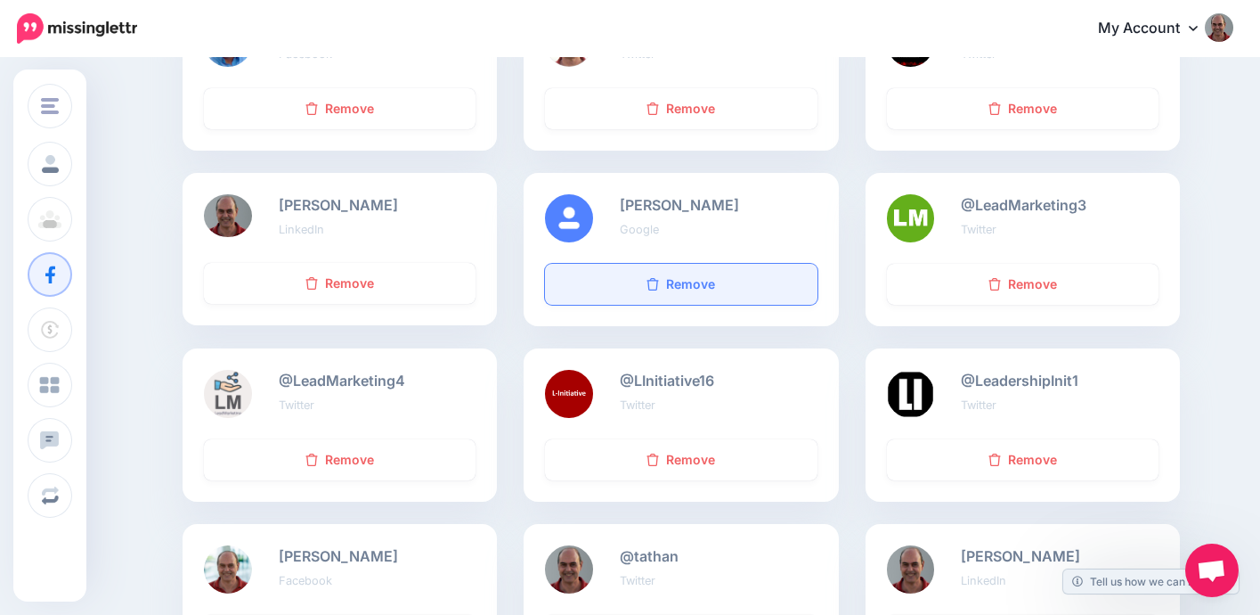
click at [665, 286] on link "Remove" at bounding box center [681, 284] width 272 height 41
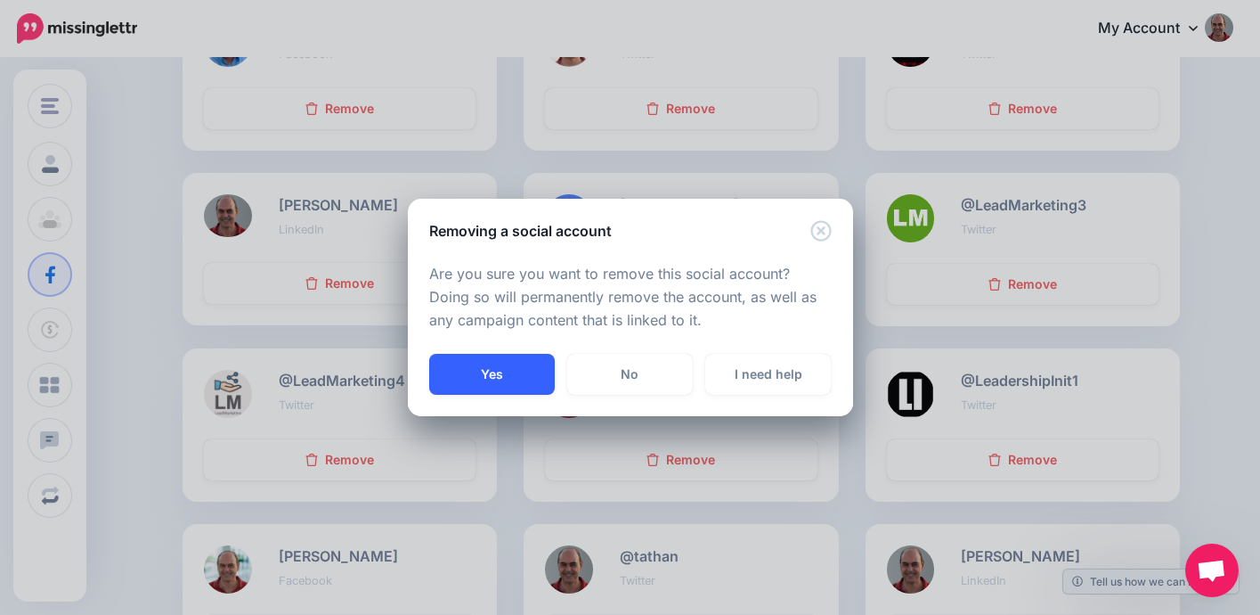
click at [492, 384] on button "Yes" at bounding box center [492, 374] width 126 height 41
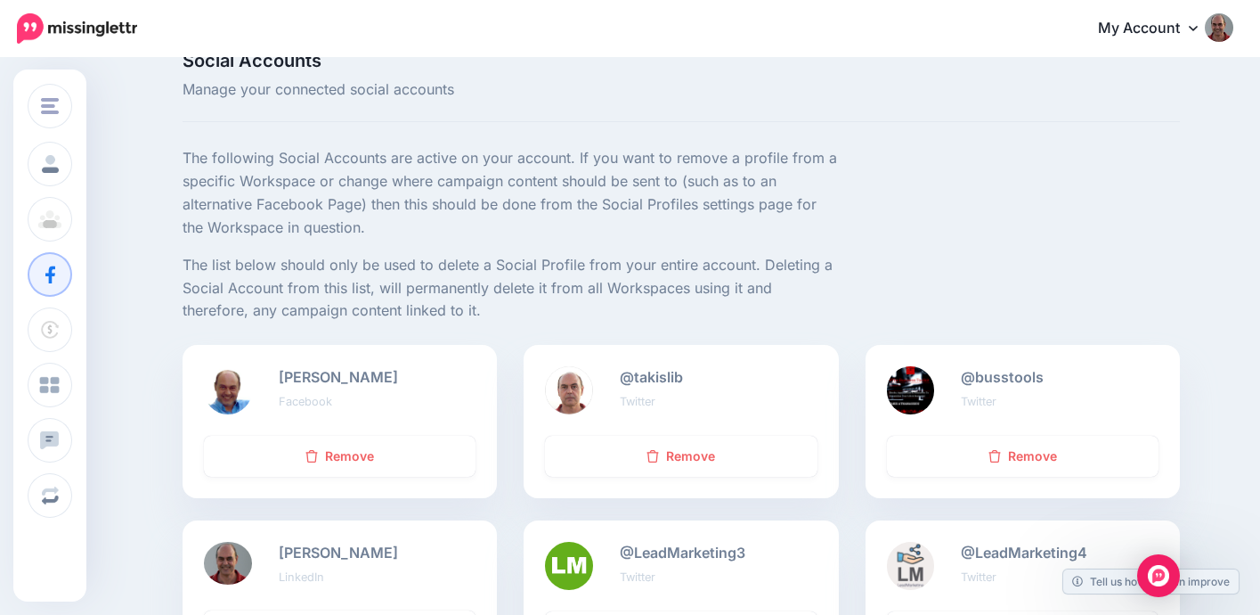
scroll to position [36, 0]
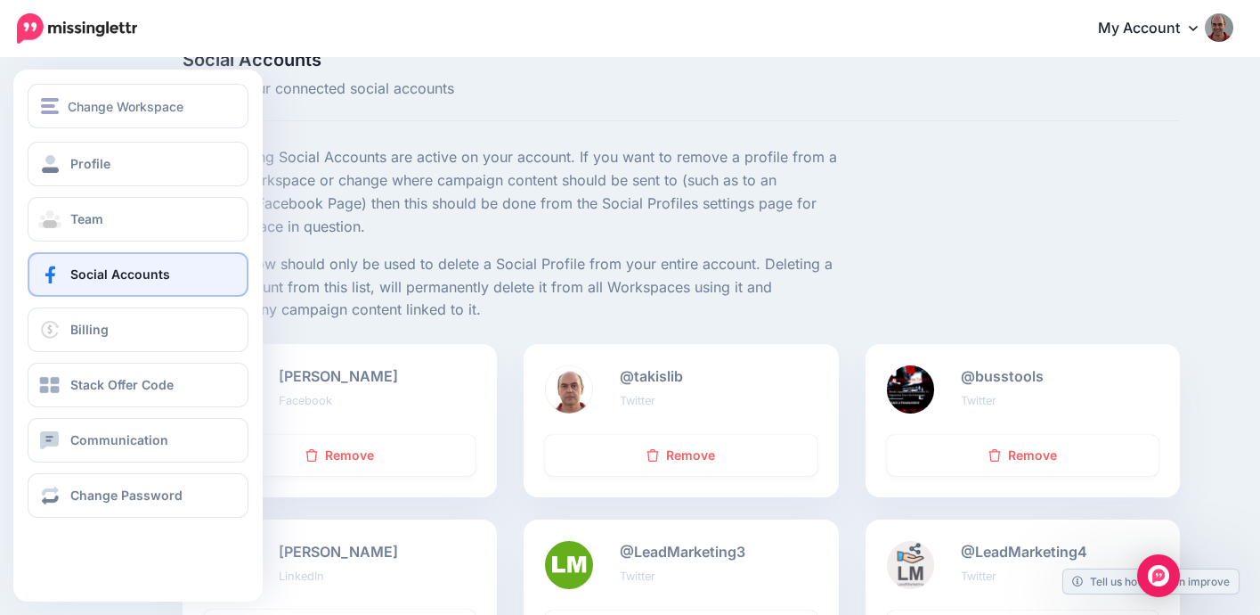
click at [70, 266] on span "Social Accounts" at bounding box center [120, 273] width 100 height 15
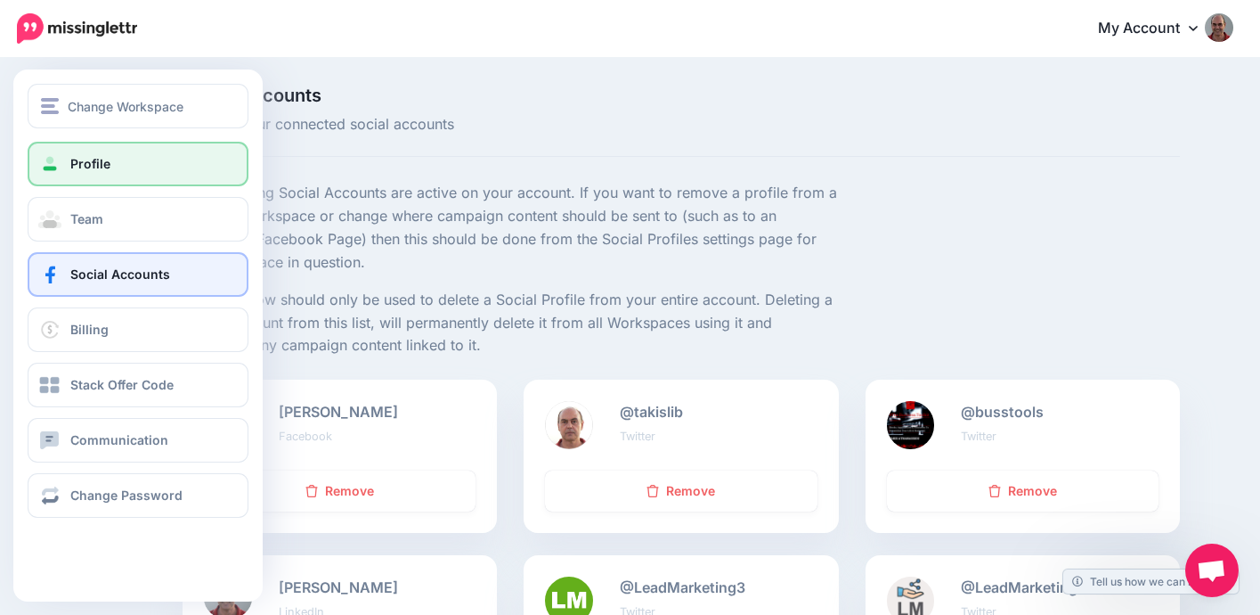
click at [67, 159] on link "Profile" at bounding box center [138, 164] width 221 height 45
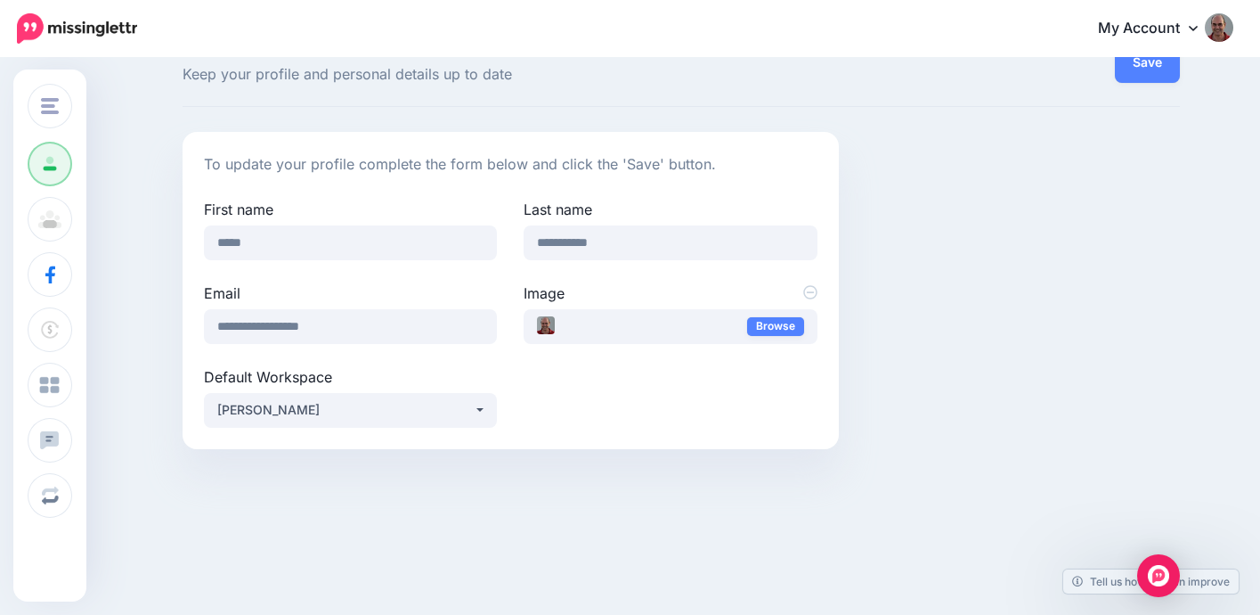
scroll to position [63, 0]
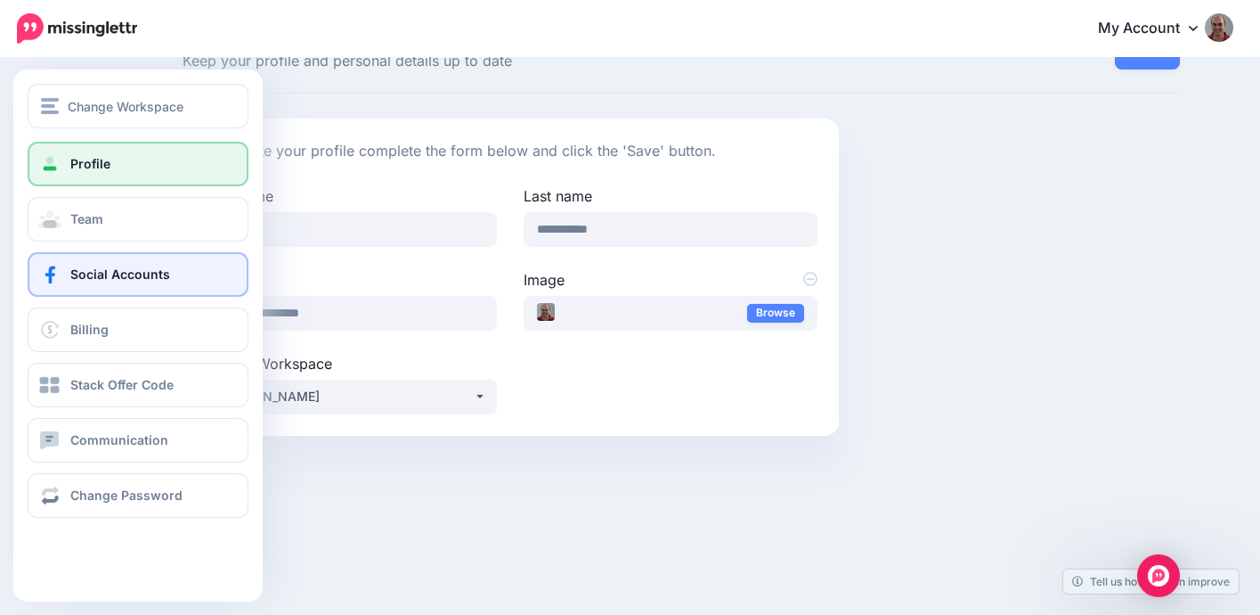
click at [86, 269] on span "Social Accounts" at bounding box center [120, 273] width 100 height 15
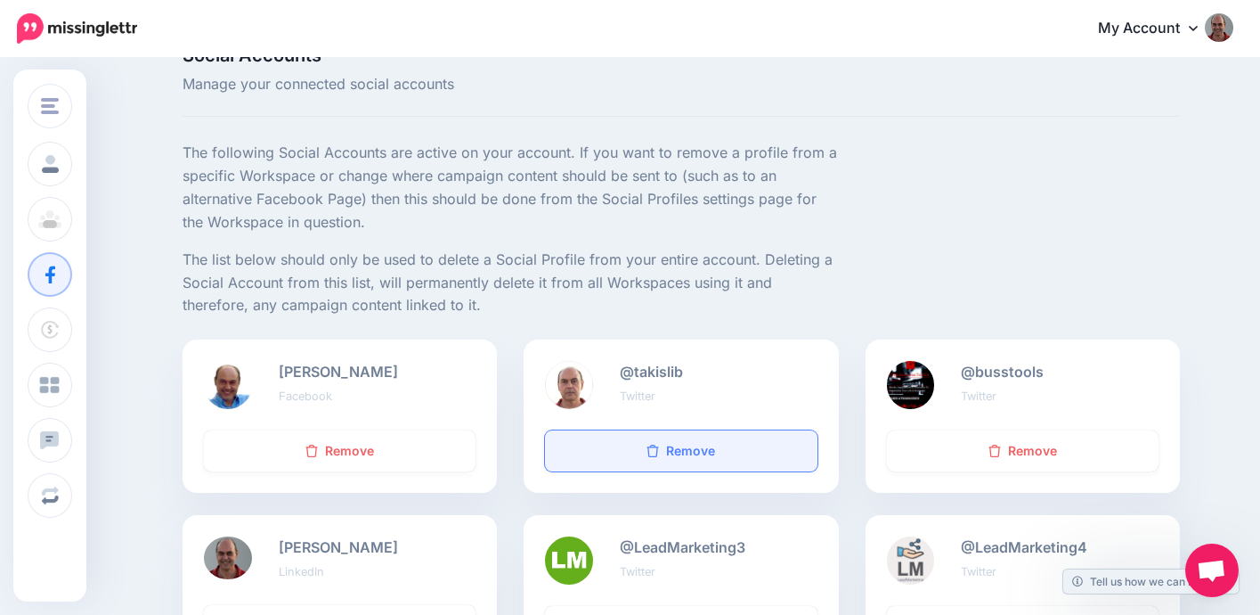
scroll to position [37, 0]
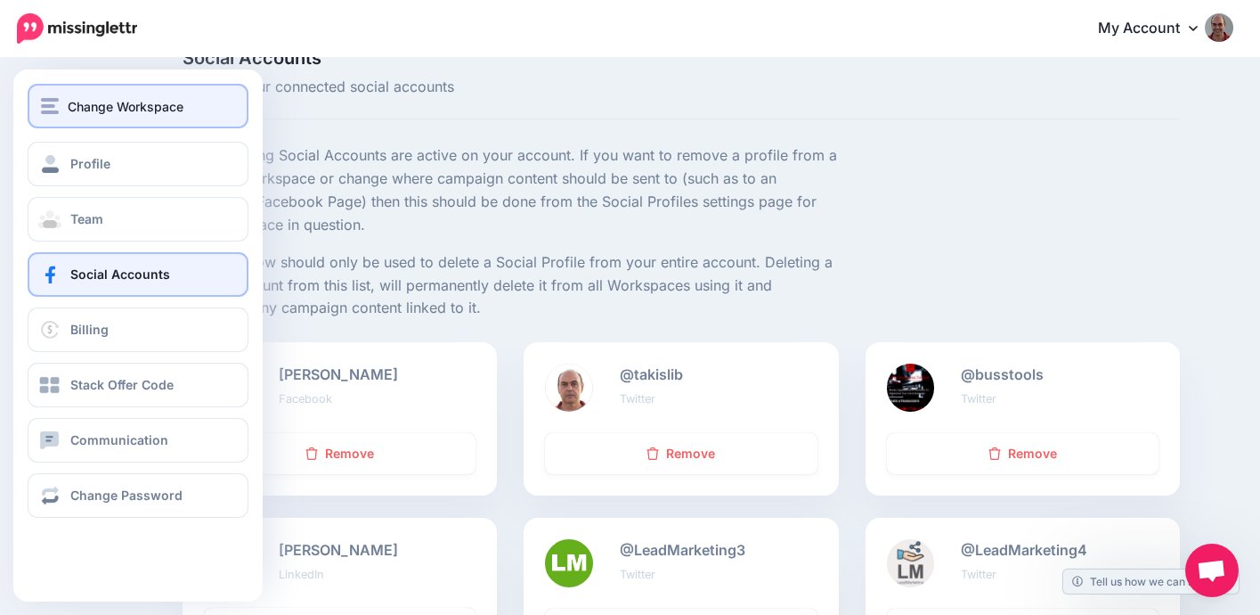
click at [74, 106] on span "Change Workspace" at bounding box center [126, 106] width 116 height 20
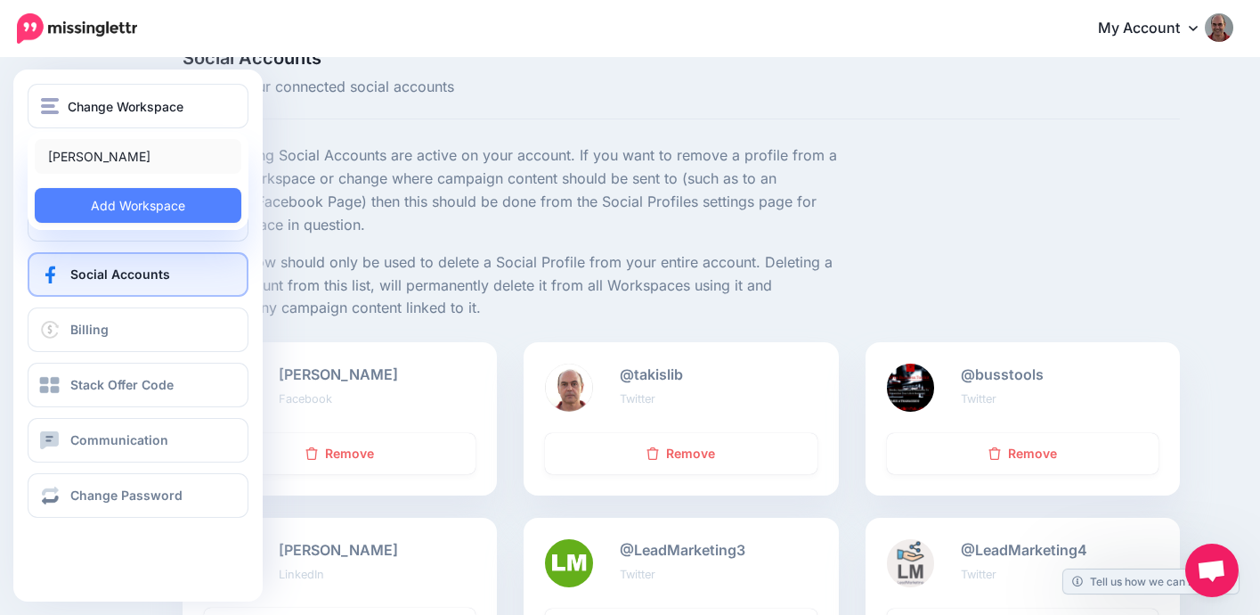
click at [88, 157] on link "[PERSON_NAME]" at bounding box center [138, 156] width 207 height 35
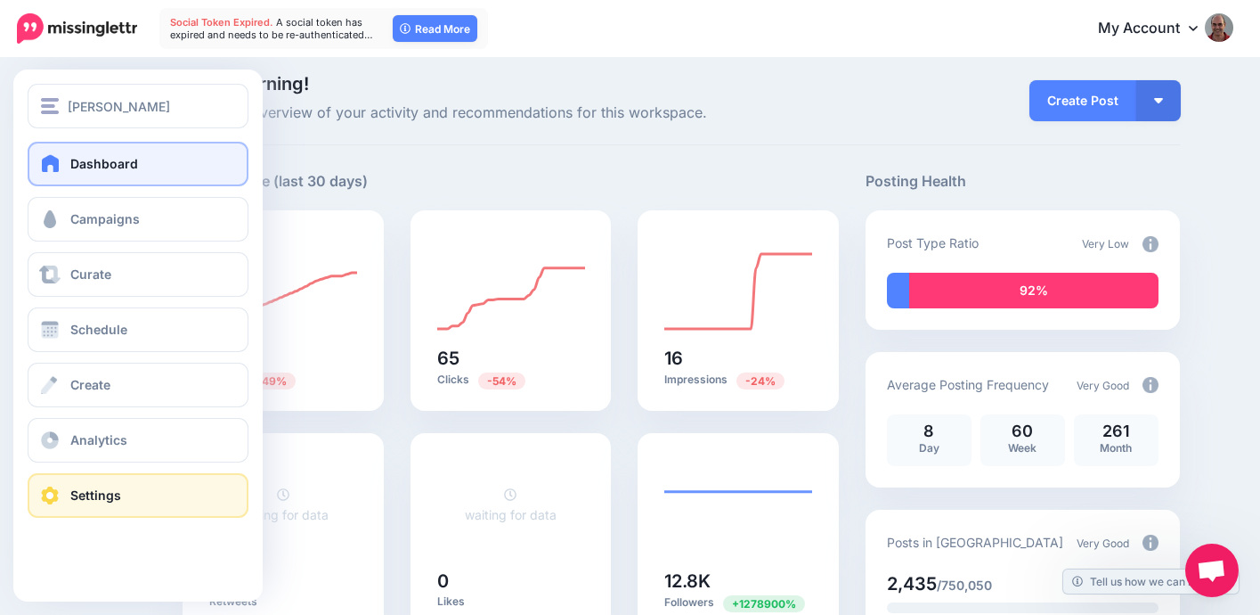
click at [107, 485] on link "Settings" at bounding box center [138, 495] width 221 height 45
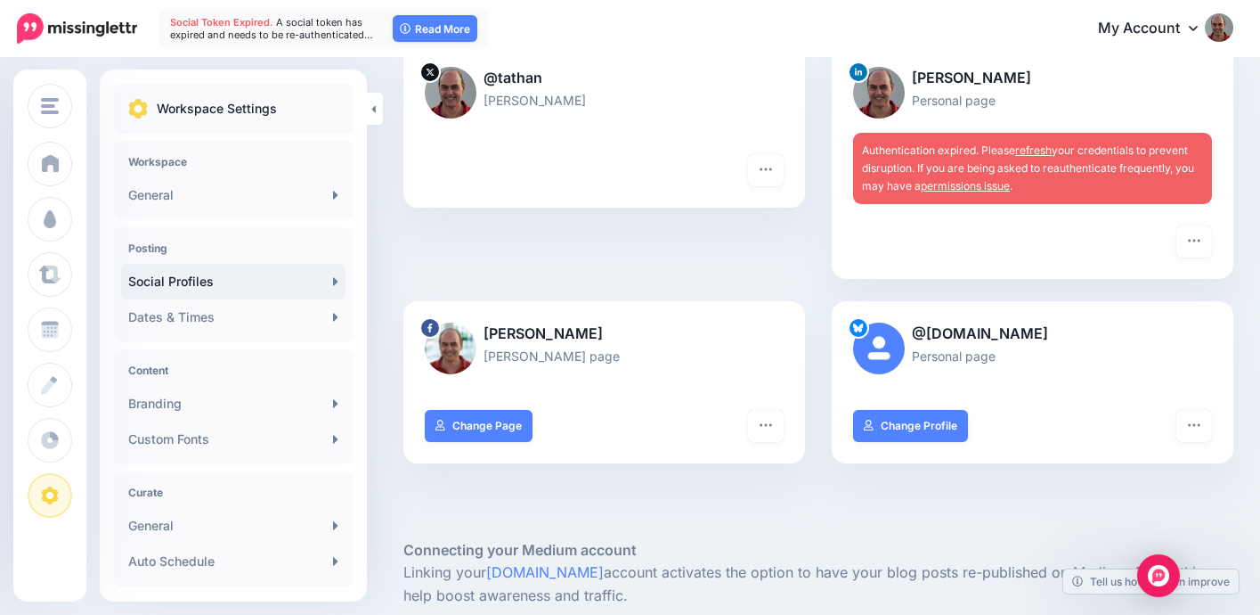
scroll to position [318, 0]
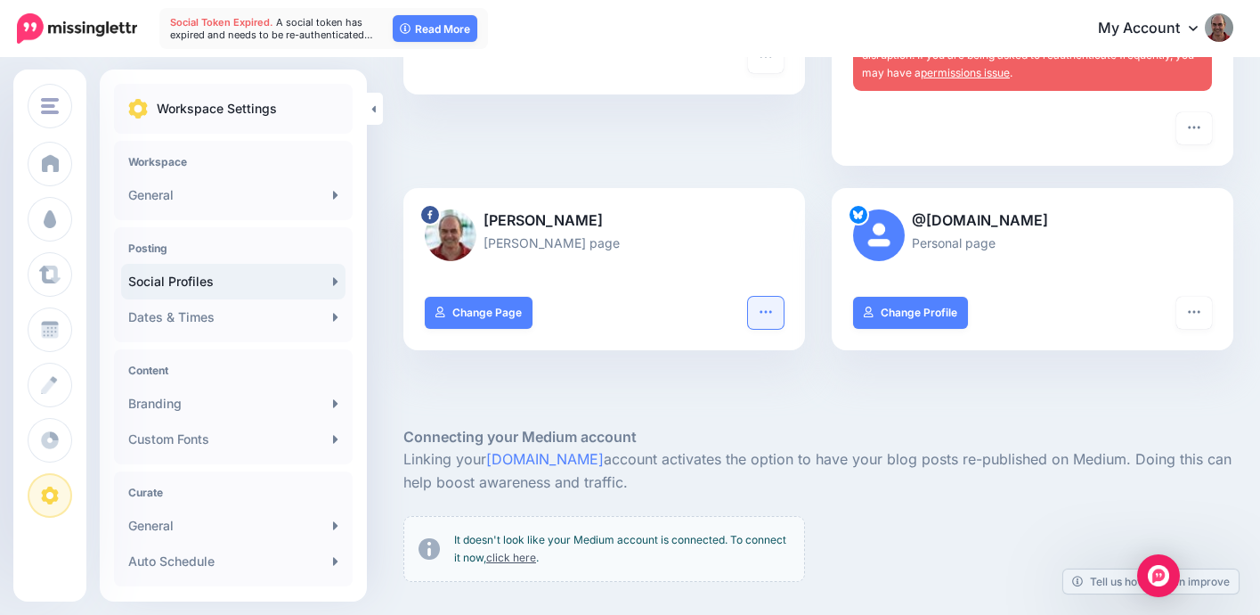
click at [765, 314] on icon "button" at bounding box center [766, 312] width 14 height 14
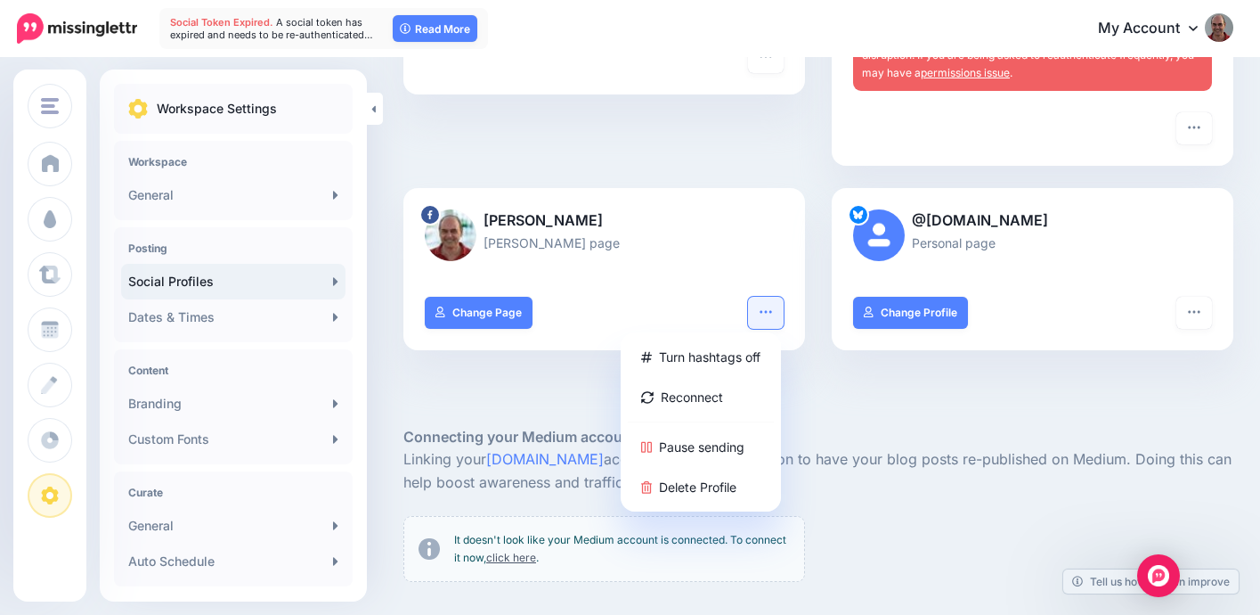
click at [887, 413] on div at bounding box center [818, 398] width 830 height 53
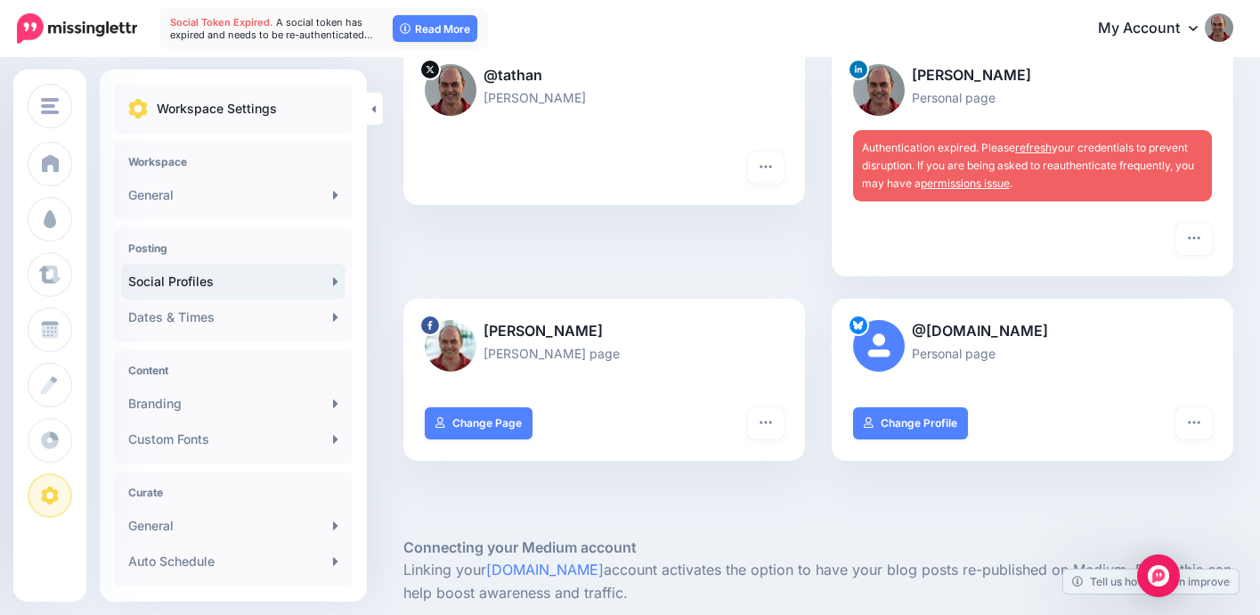
scroll to position [0, 0]
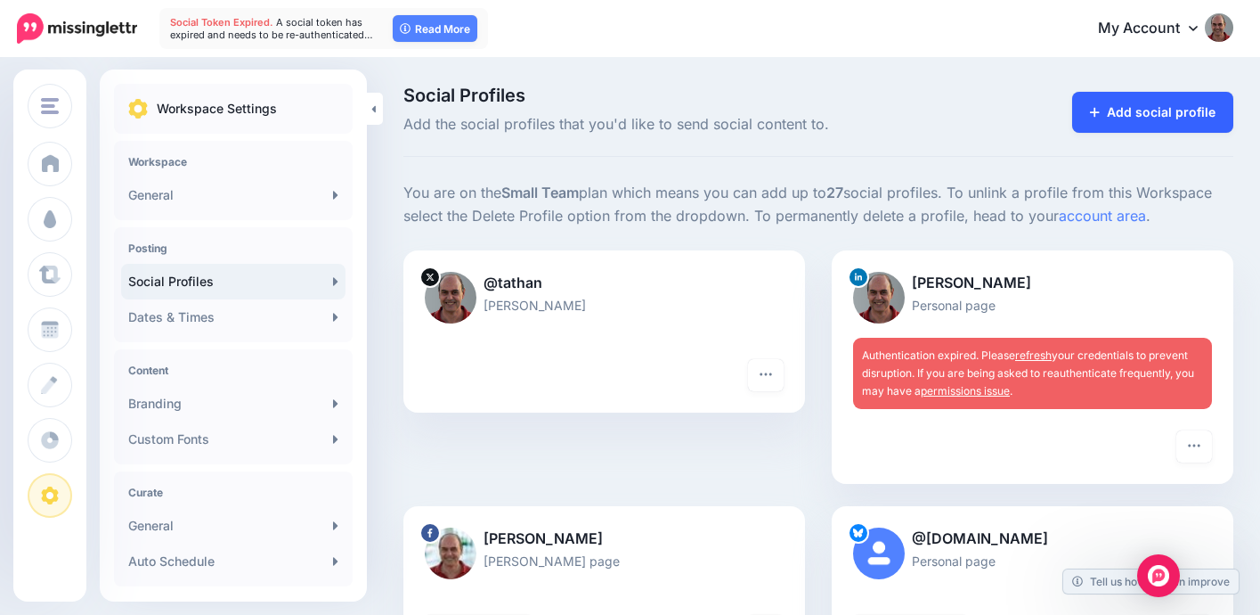
click at [1104, 131] on link "Add social profile" at bounding box center [1152, 112] width 161 height 41
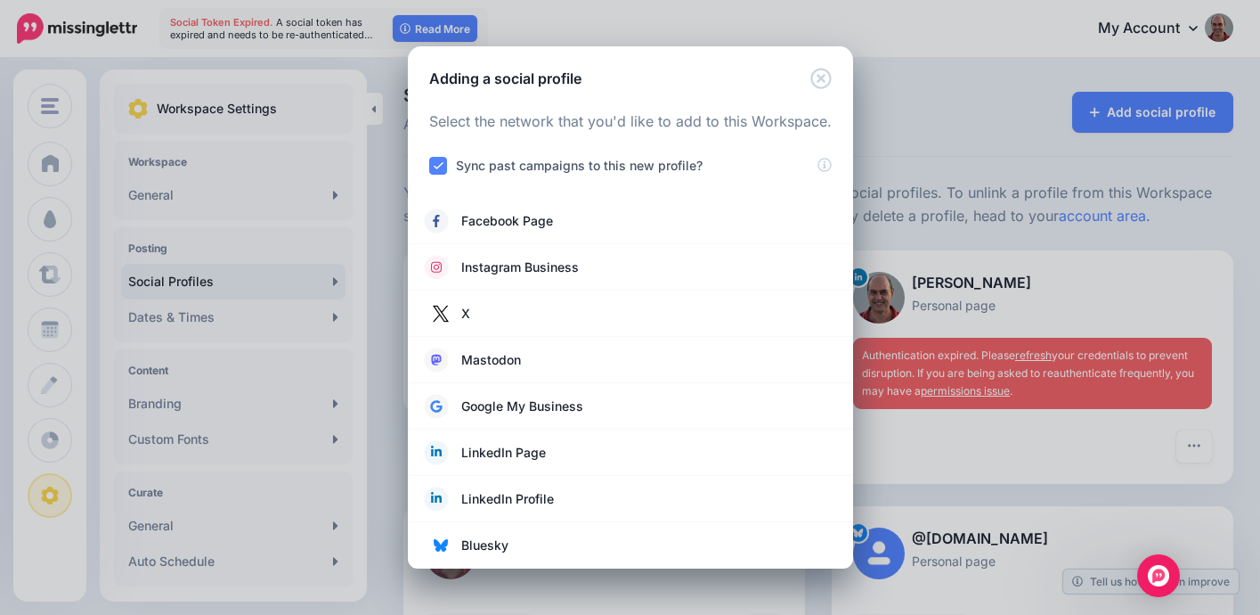
click at [1076, 227] on div "Adding a social profile Loading Select the network that you'd like to add to th…" at bounding box center [630, 307] width 1260 height 615
click at [819, 85] on icon "Close" at bounding box center [821, 78] width 21 height 21
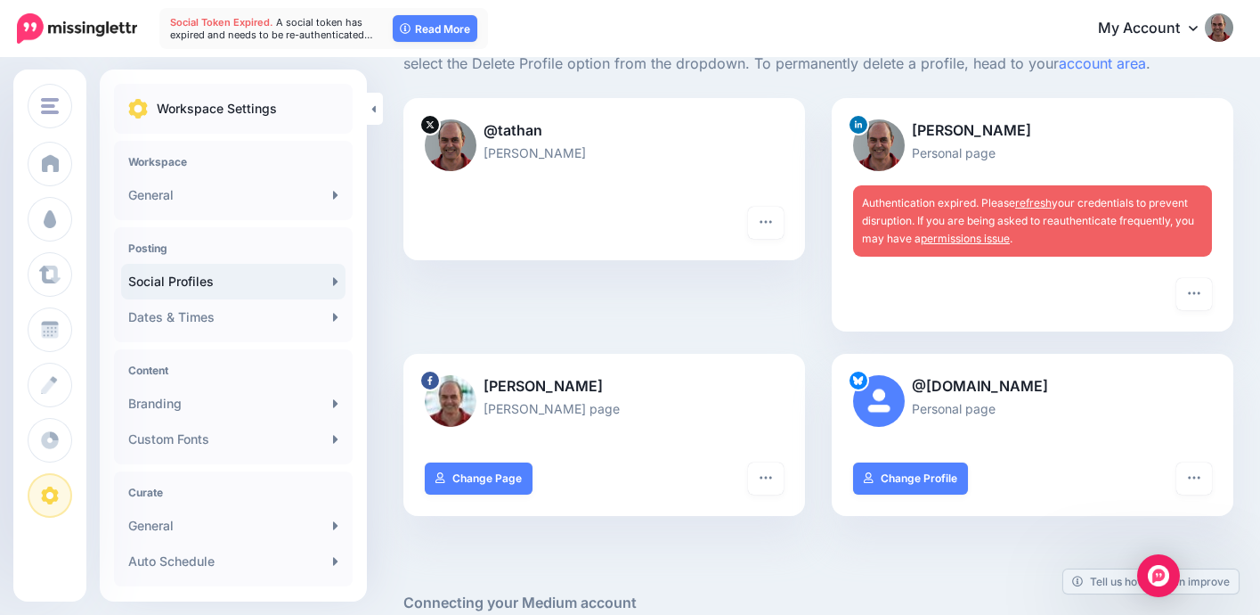
scroll to position [156, 0]
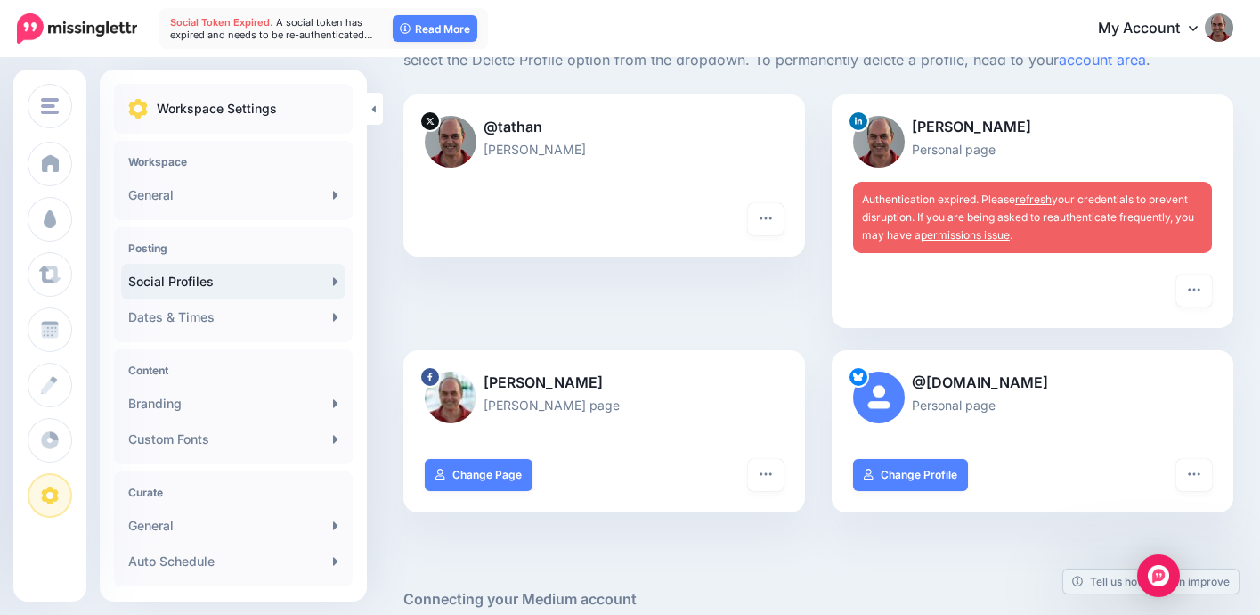
click at [1080, 223] on span "Authentication expired. Please refresh your credentials to prevent disruption. …" at bounding box center [1028, 216] width 332 height 49
click at [1034, 198] on link "refresh" at bounding box center [1033, 198] width 37 height 13
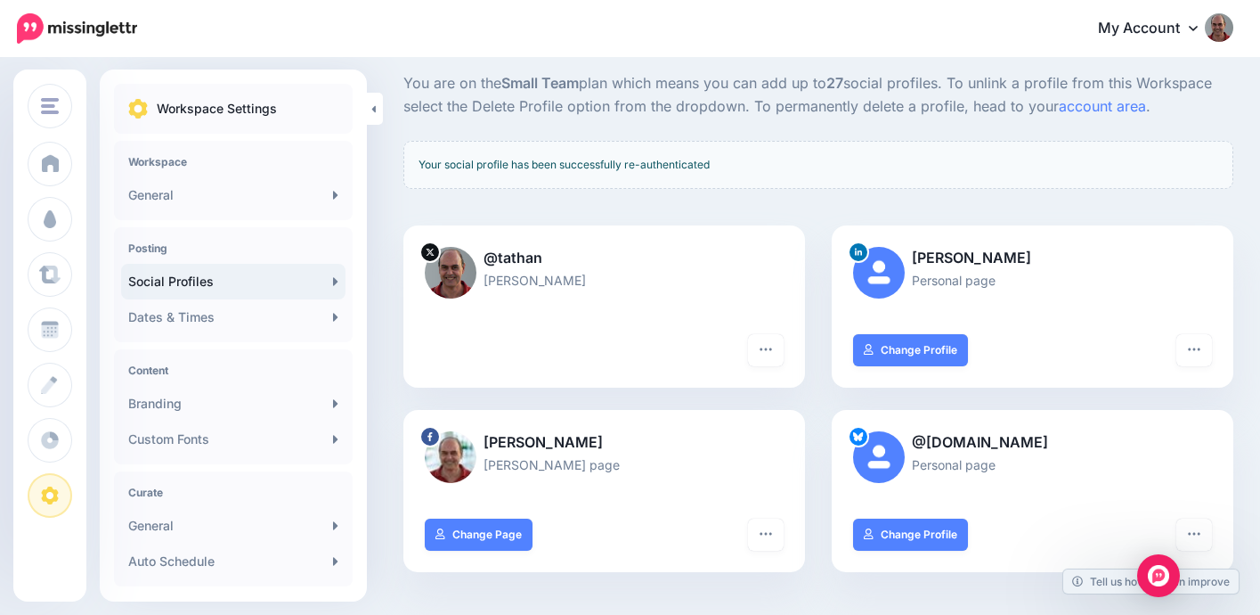
scroll to position [104, 0]
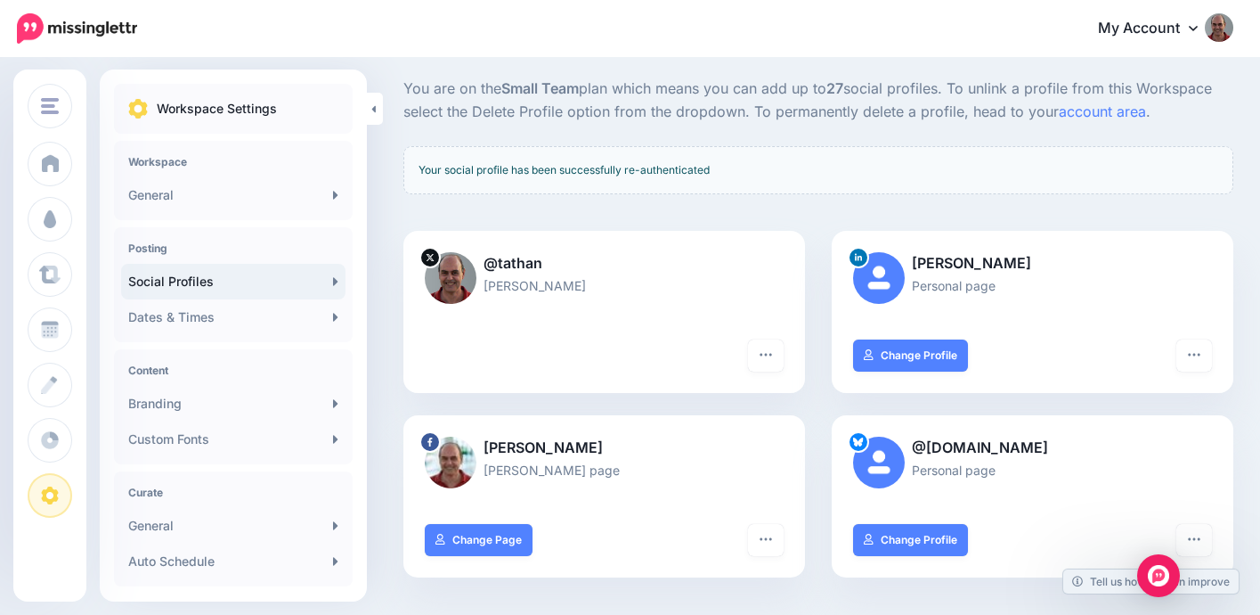
click at [1186, 29] on link "My Account" at bounding box center [1156, 29] width 153 height 44
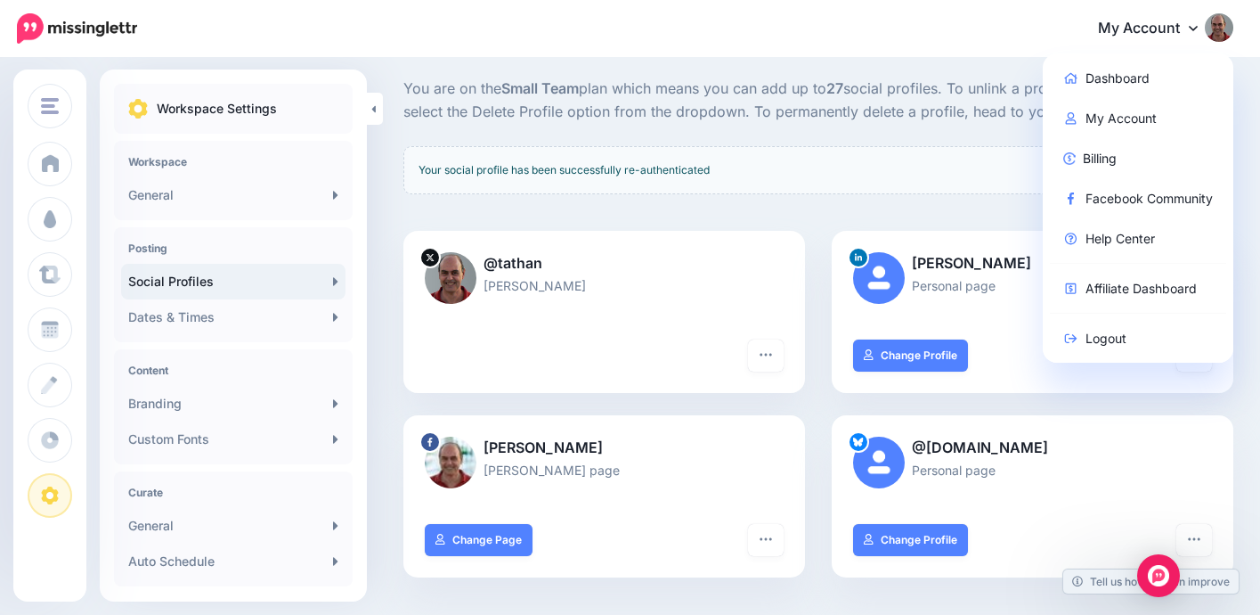
click at [868, 173] on div "Your social profile has been successfully re-authenticated" at bounding box center [818, 170] width 830 height 48
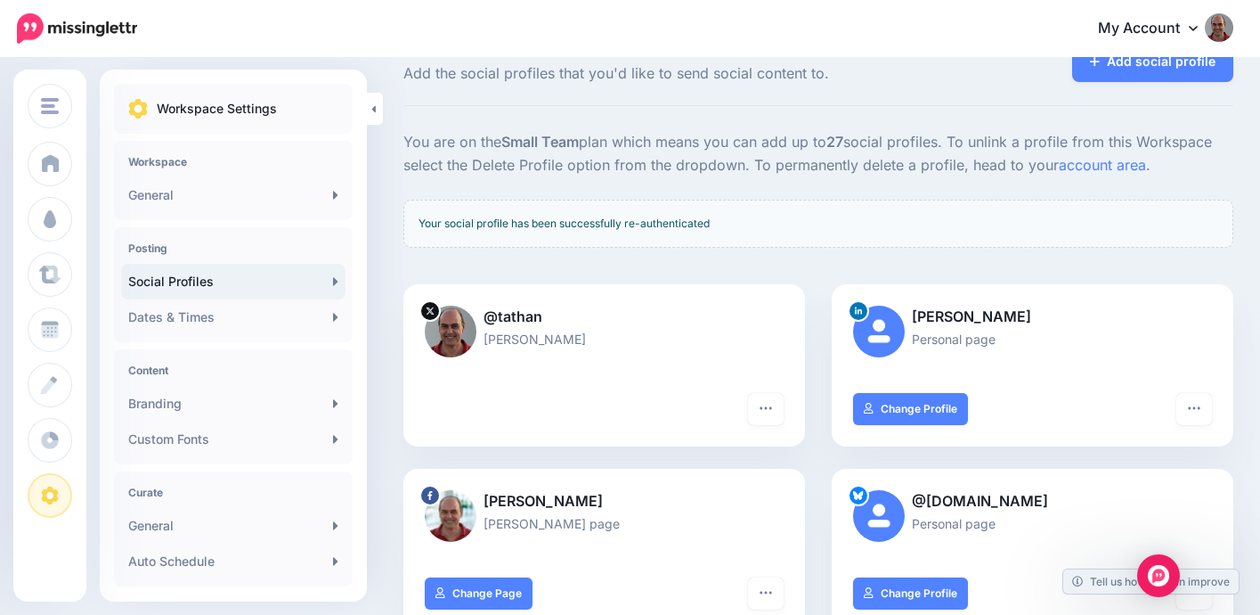
scroll to position [0, 0]
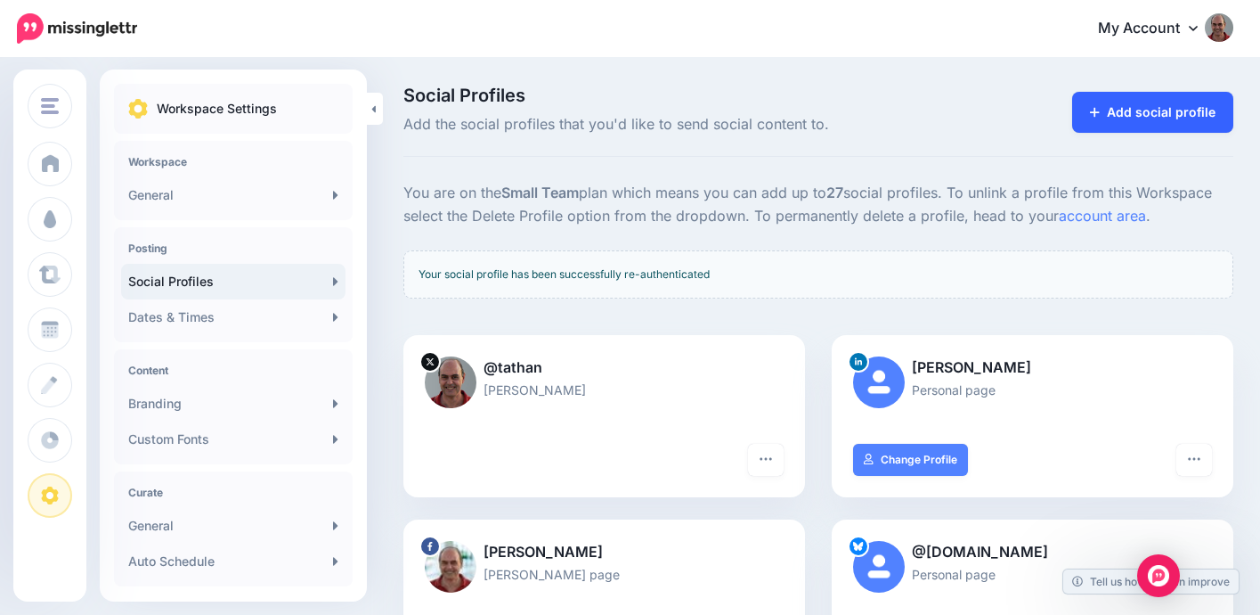
click at [1107, 104] on link "Add social profile" at bounding box center [1152, 112] width 161 height 41
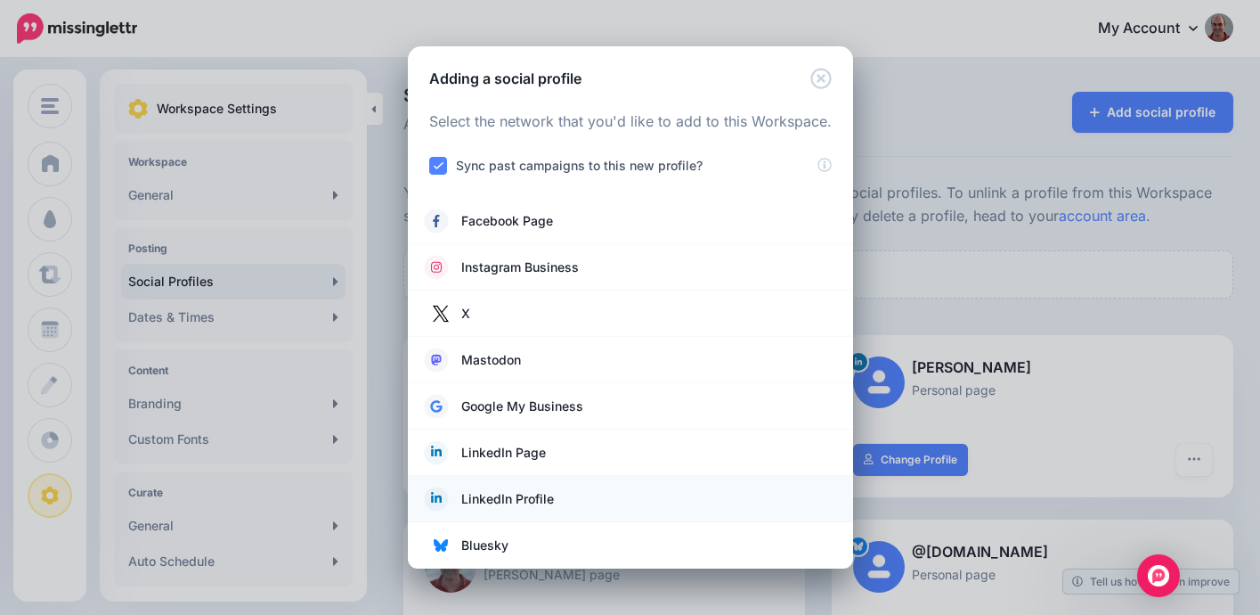
click at [551, 501] on span "LinkedIn Profile" at bounding box center [507, 498] width 93 height 21
click at [534, 498] on span "LinkedIn Profile" at bounding box center [507, 498] width 93 height 21
click at [485, 499] on span "LinkedIn Profile" at bounding box center [507, 498] width 93 height 21
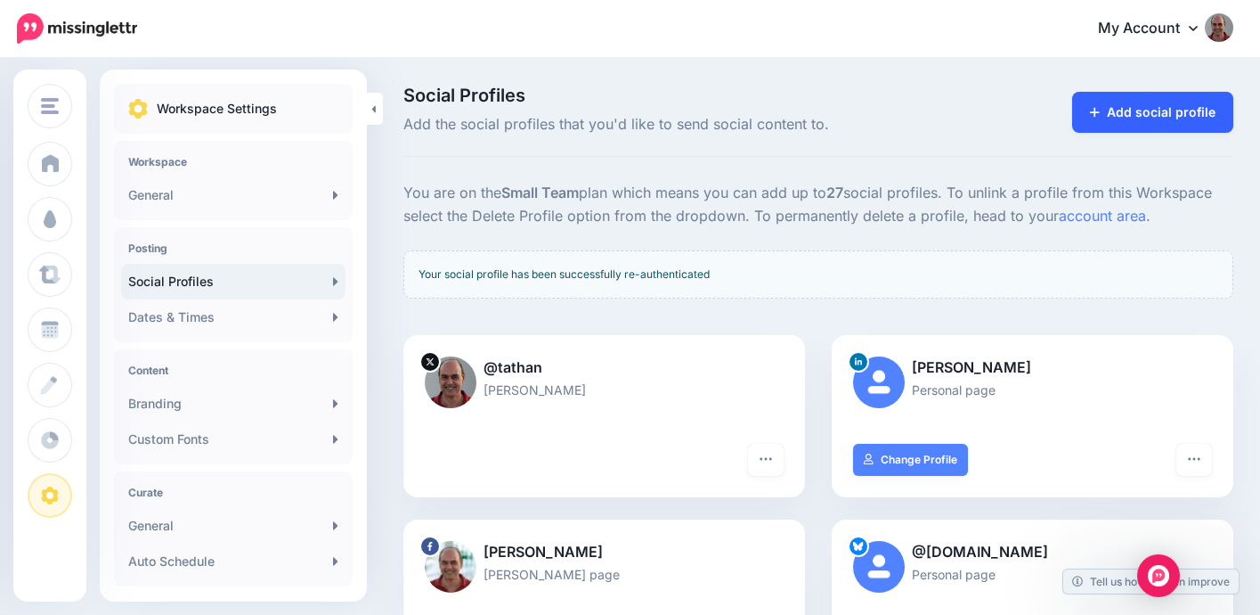
click at [1204, 109] on link "Add social profile" at bounding box center [1152, 112] width 161 height 41
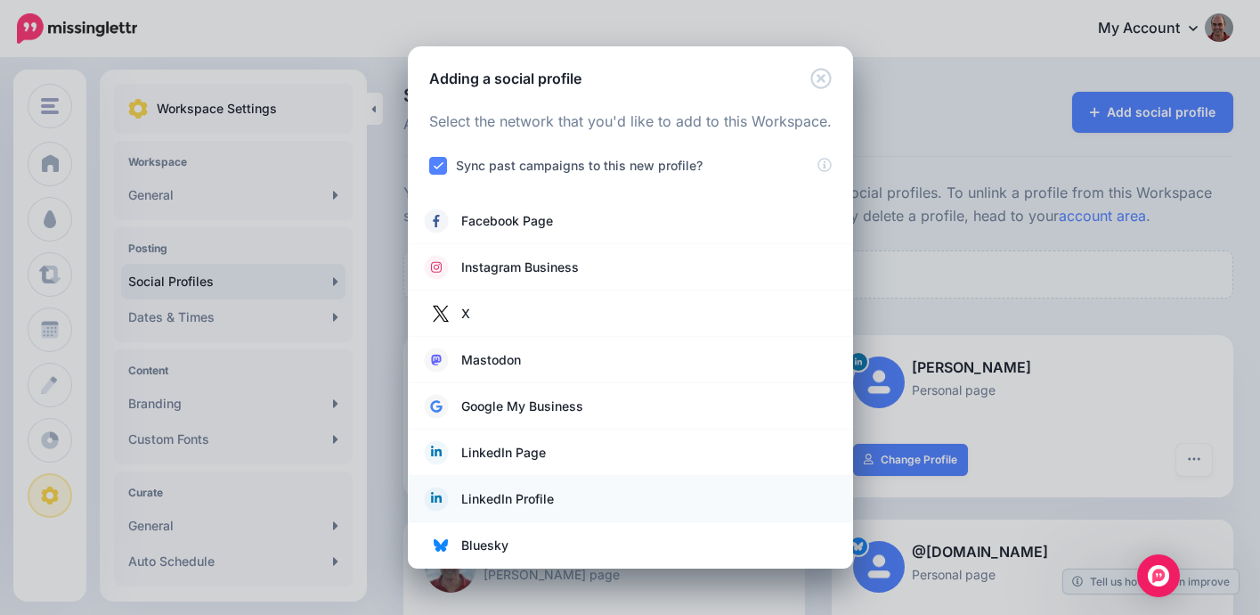
click at [501, 495] on span "LinkedIn Profile" at bounding box center [507, 498] width 93 height 21
click at [436, 498] on icon at bounding box center [436, 498] width 11 height 11
click at [828, 78] on icon "Close" at bounding box center [821, 78] width 21 height 21
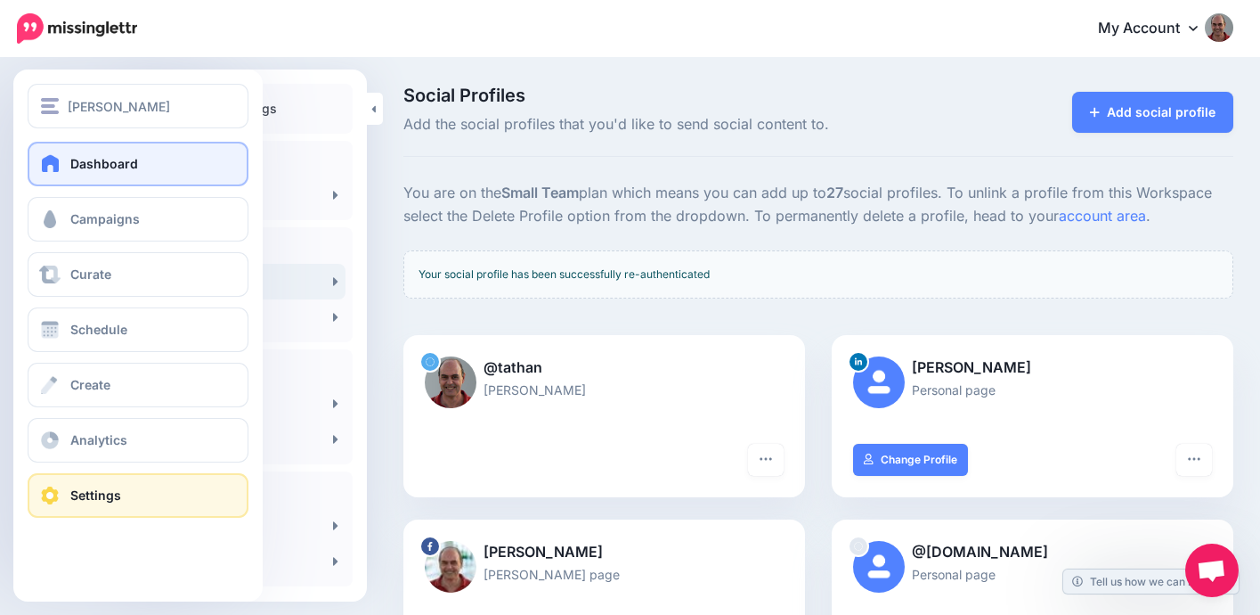
click at [58, 157] on span at bounding box center [50, 163] width 23 height 18
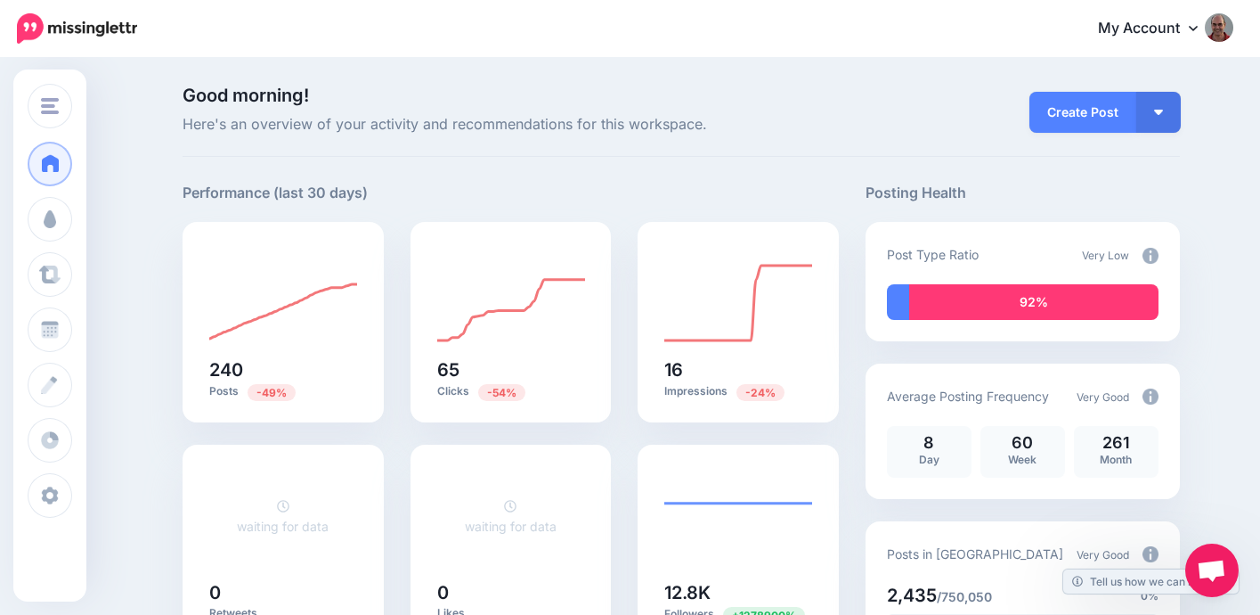
drag, startPoint x: 990, startPoint y: 305, endPoint x: 1115, endPoint y: 271, distance: 130.1
click at [990, 305] on div "92%" at bounding box center [1033, 302] width 249 height 36
click at [1155, 253] on img at bounding box center [1151, 256] width 16 height 16
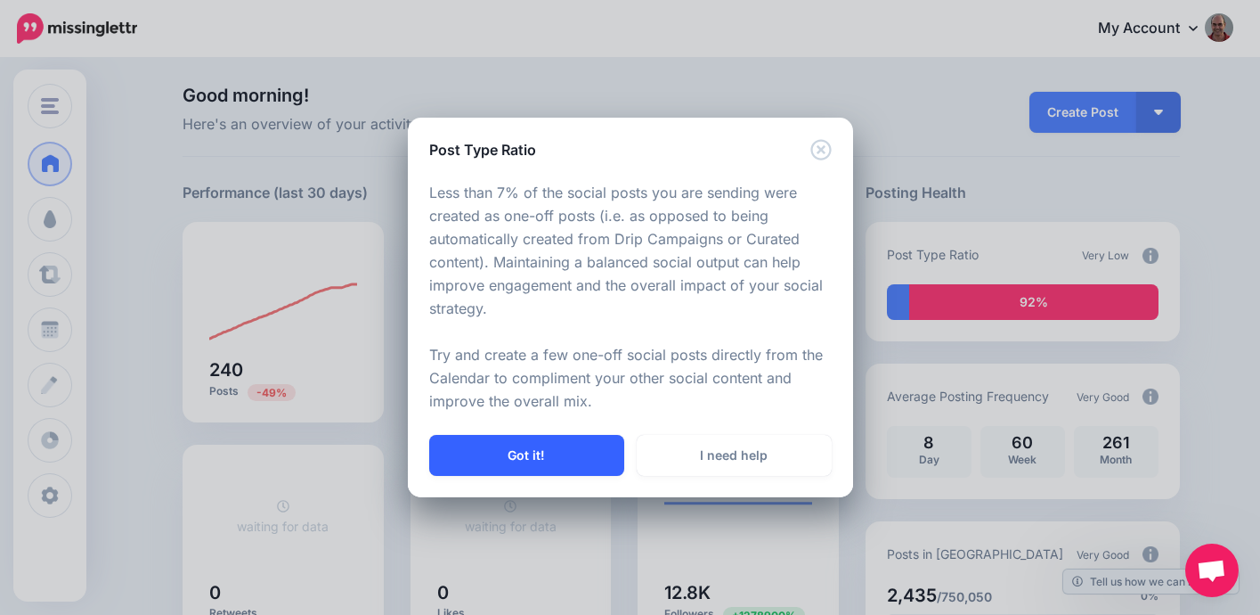
click at [586, 459] on button "Got it!" at bounding box center [526, 455] width 195 height 41
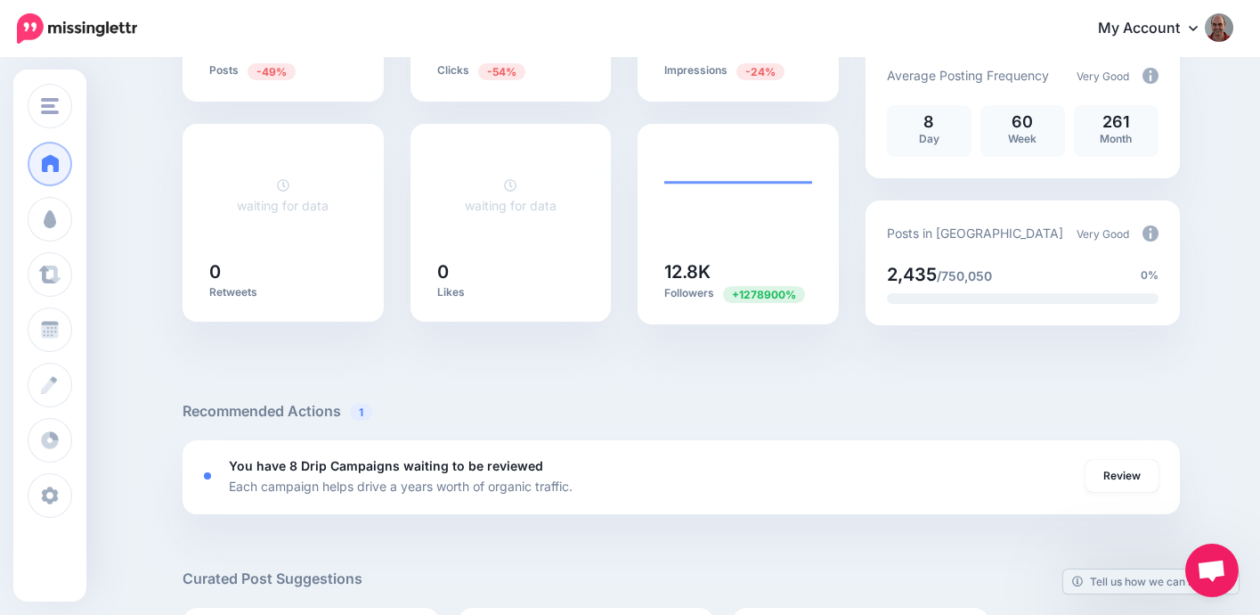
scroll to position [376, 0]
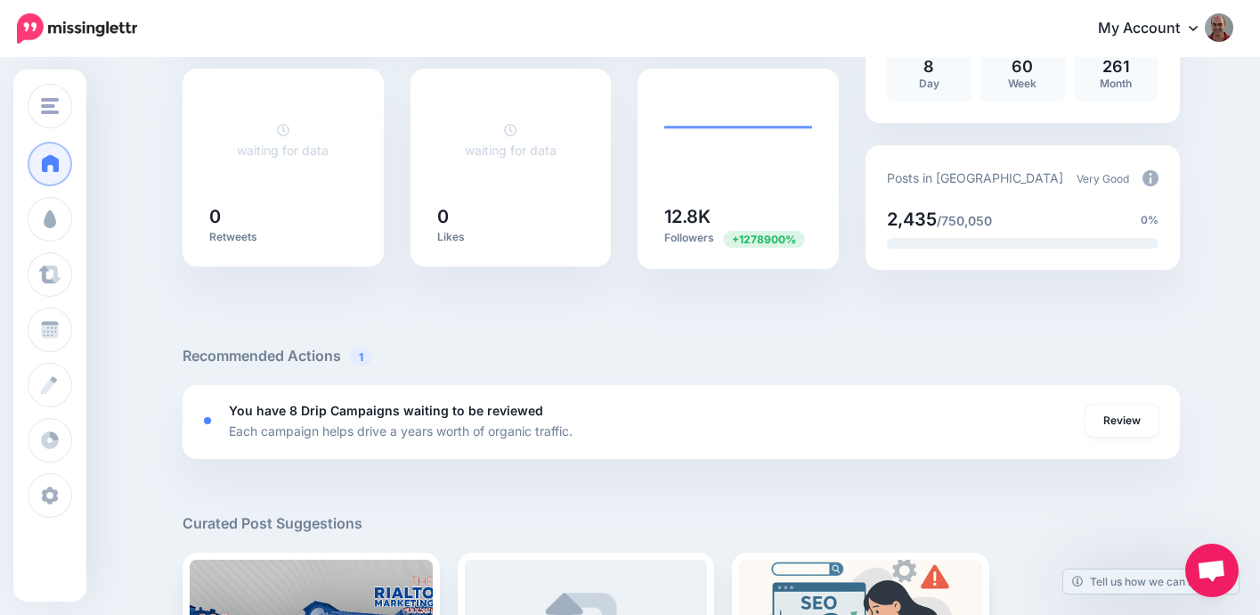
click at [1153, 185] on img at bounding box center [1151, 178] width 16 height 16
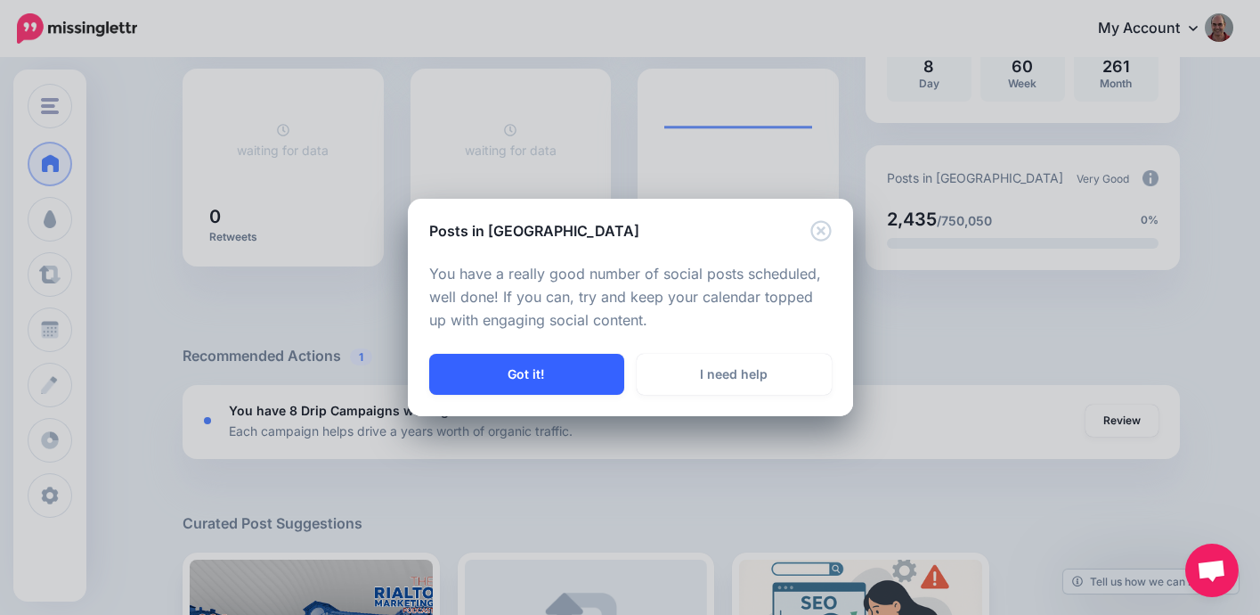
click at [472, 380] on button "Got it!" at bounding box center [526, 374] width 195 height 41
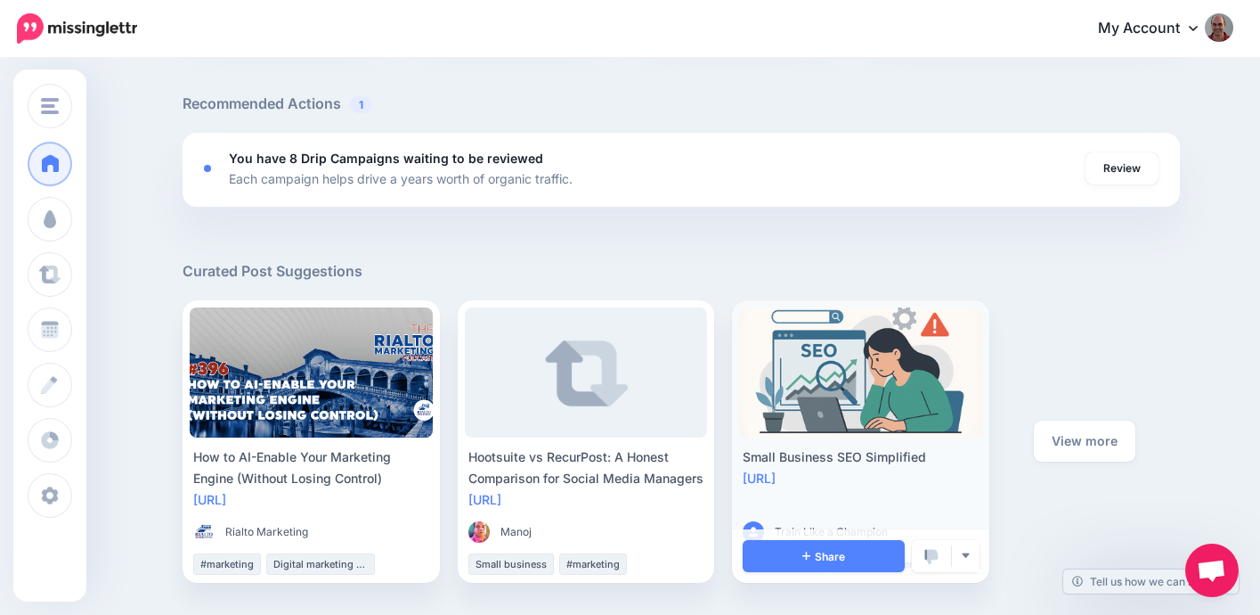
scroll to position [626, 0]
